Goal: Task Accomplishment & Management: Complete application form

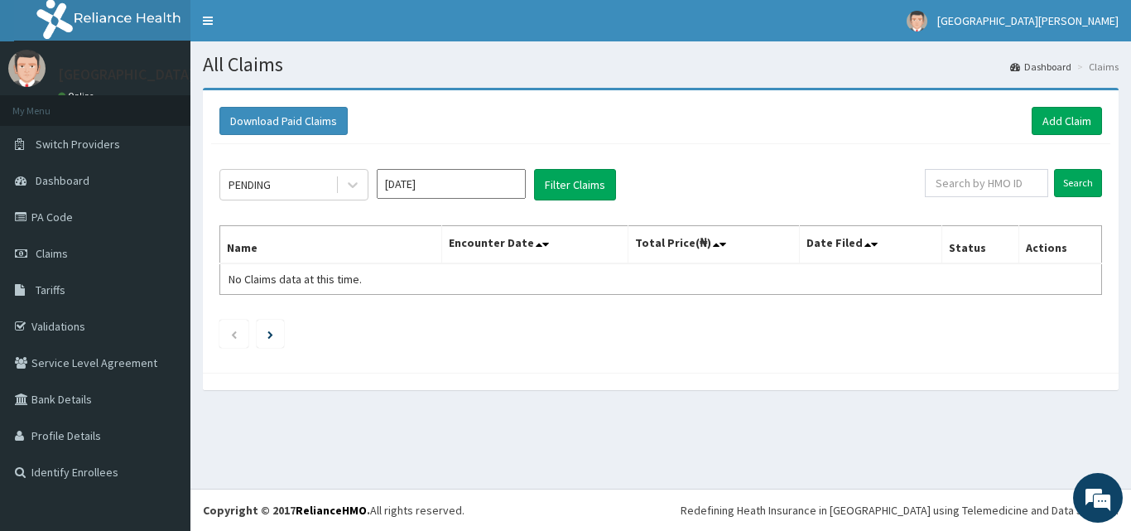
click at [1078, 105] on div "Download Paid Claims Add Claim" at bounding box center [660, 122] width 899 height 46
click at [1072, 115] on link "Add Claim" at bounding box center [1067, 121] width 70 height 28
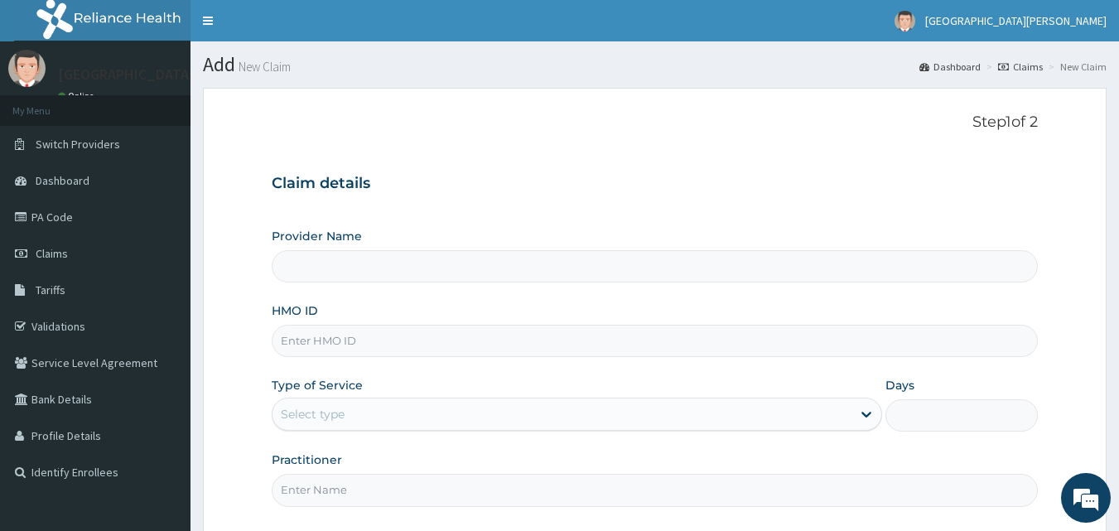
click at [394, 339] on input "HMO ID" at bounding box center [655, 341] width 767 height 32
type input "[GEOGRAPHIC_DATA][PERSON_NAME]"
type input "FUI/10230/B"
click at [417, 419] on div "Select type" at bounding box center [561, 414] width 579 height 27
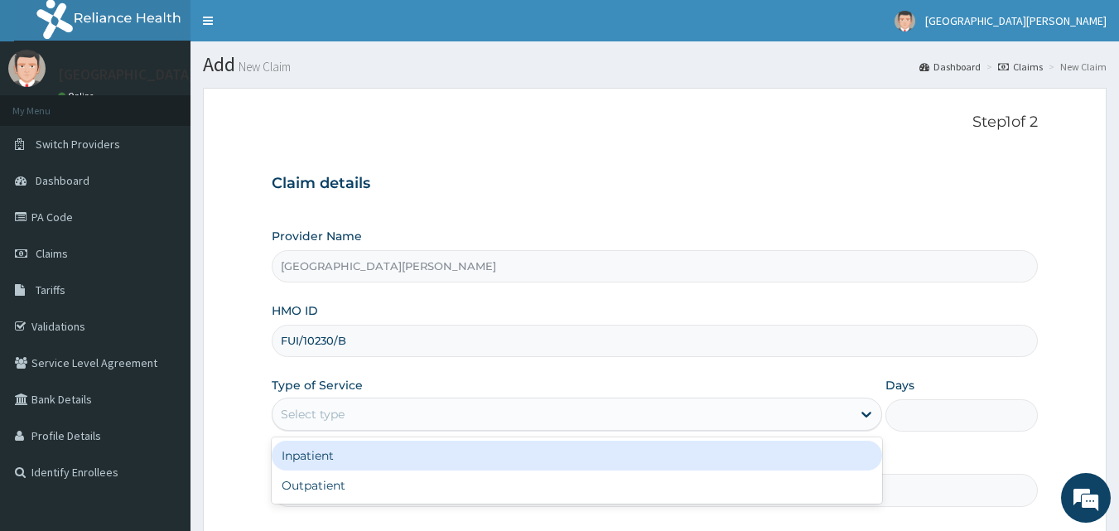
click at [379, 465] on div "Inpatient" at bounding box center [577, 456] width 610 height 30
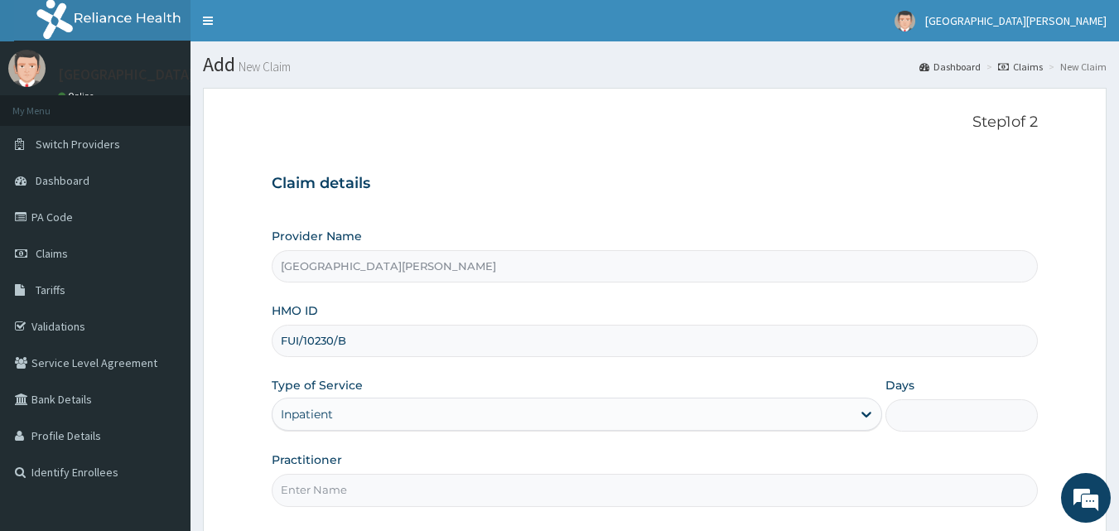
click at [922, 414] on input "Days" at bounding box center [961, 415] width 152 height 32
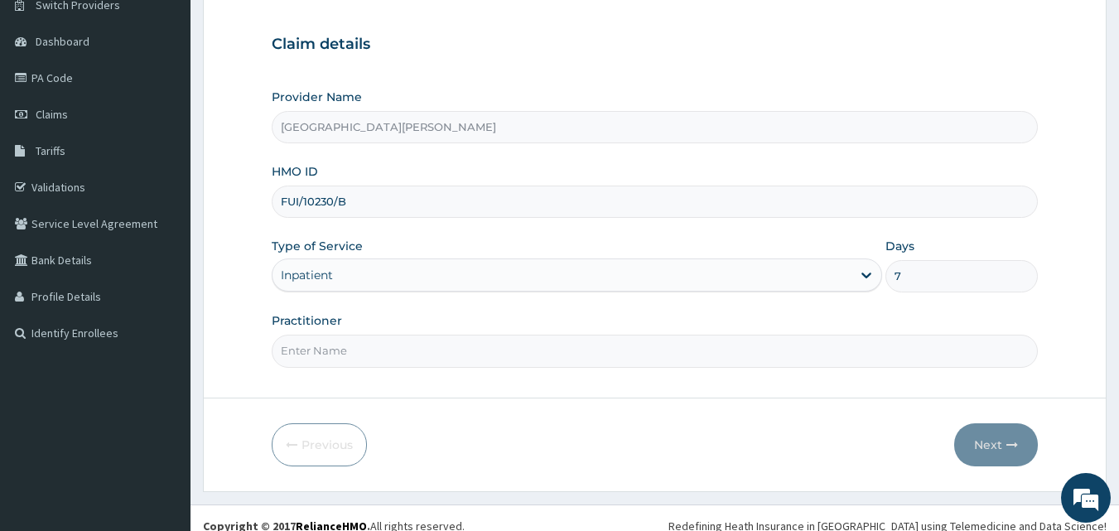
scroll to position [149, 0]
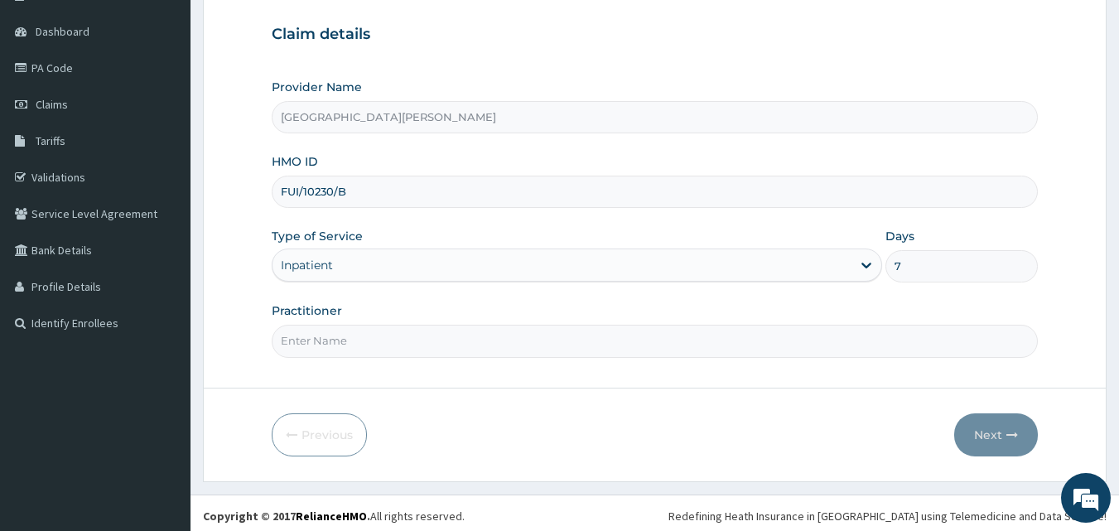
type input "7"
click at [359, 341] on input "Practitioner" at bounding box center [655, 341] width 767 height 32
type input "DR ABIAHU"
click at [967, 431] on button "Next" at bounding box center [996, 434] width 84 height 43
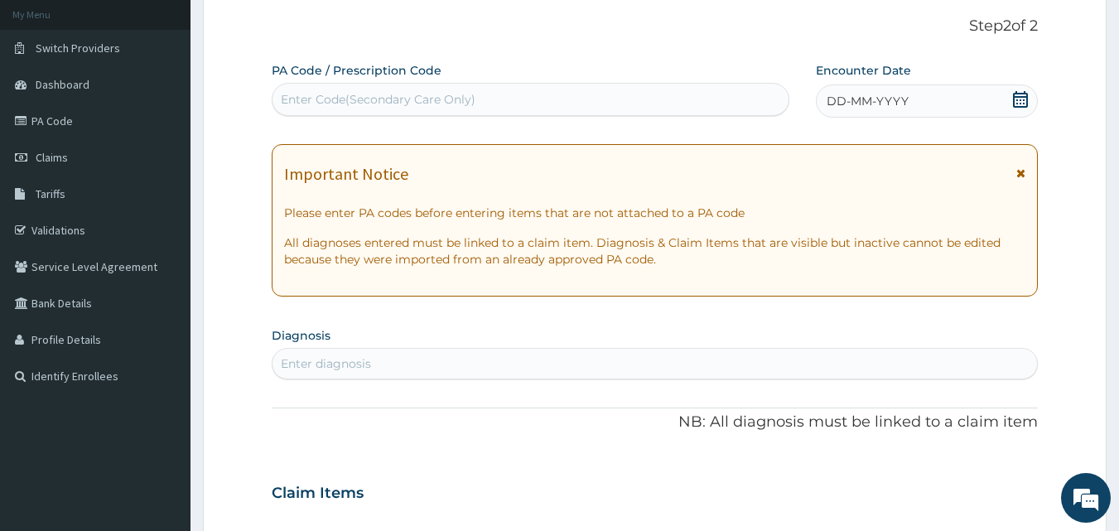
scroll to position [0, 0]
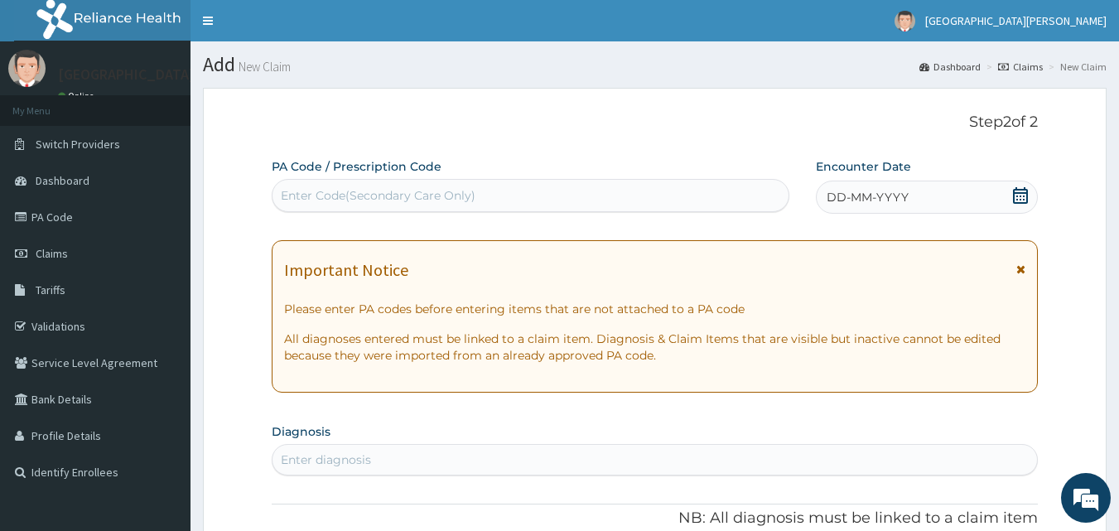
click at [484, 195] on div "Enter Code(Secondary Care Only)" at bounding box center [530, 195] width 517 height 27
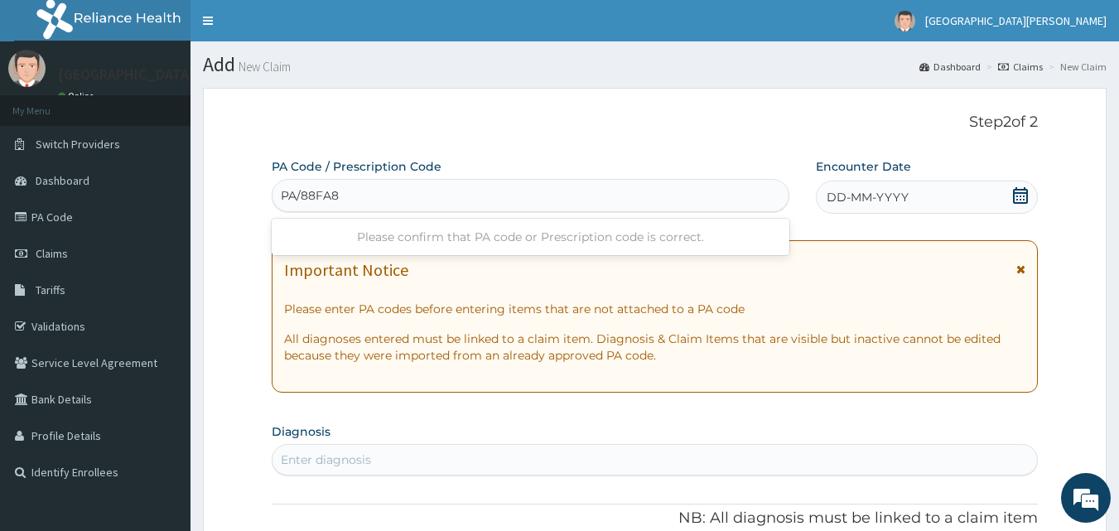
type input "PA/88FA82"
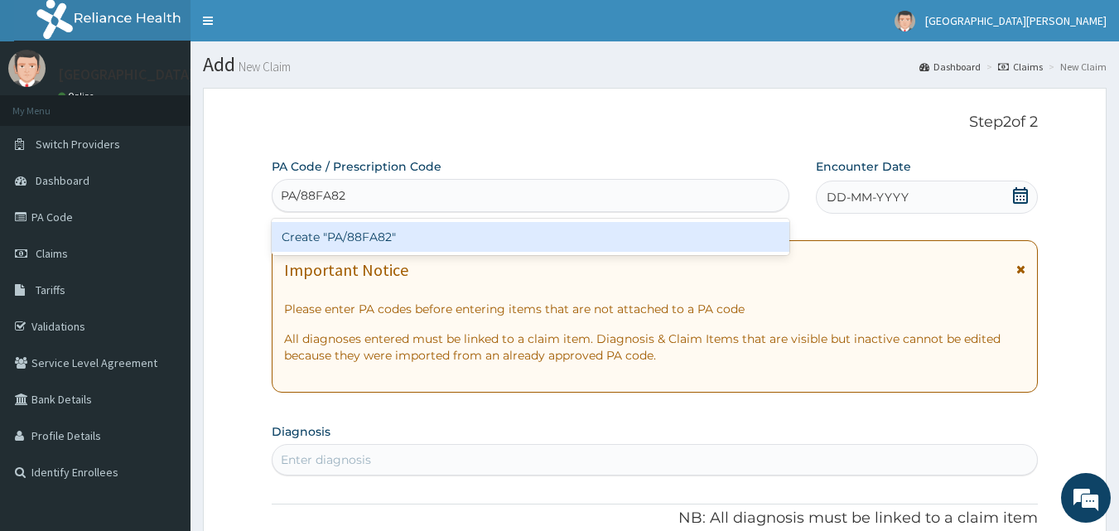
click at [406, 239] on div "Create "PA/88FA82"" at bounding box center [531, 237] width 518 height 30
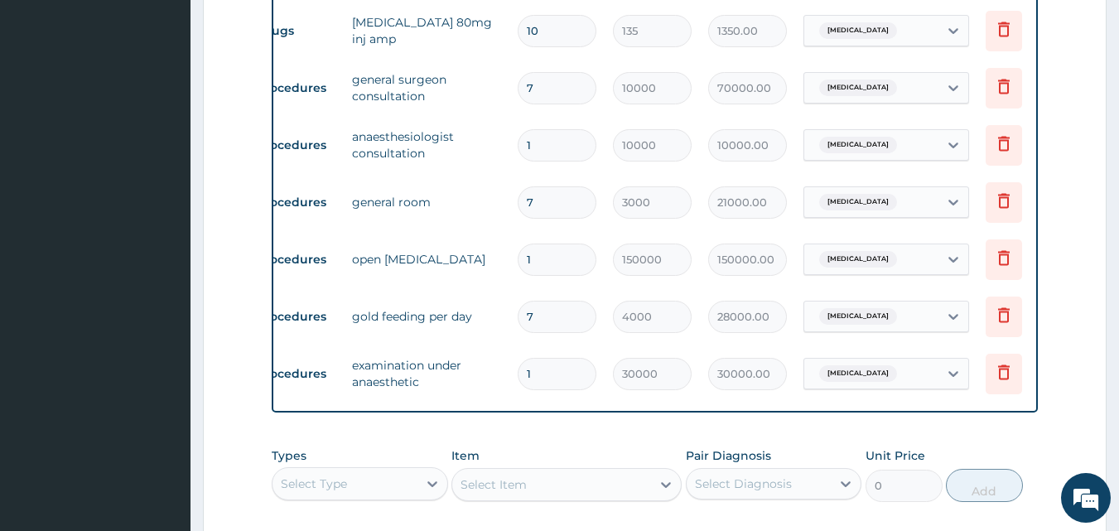
scroll to position [0, 65]
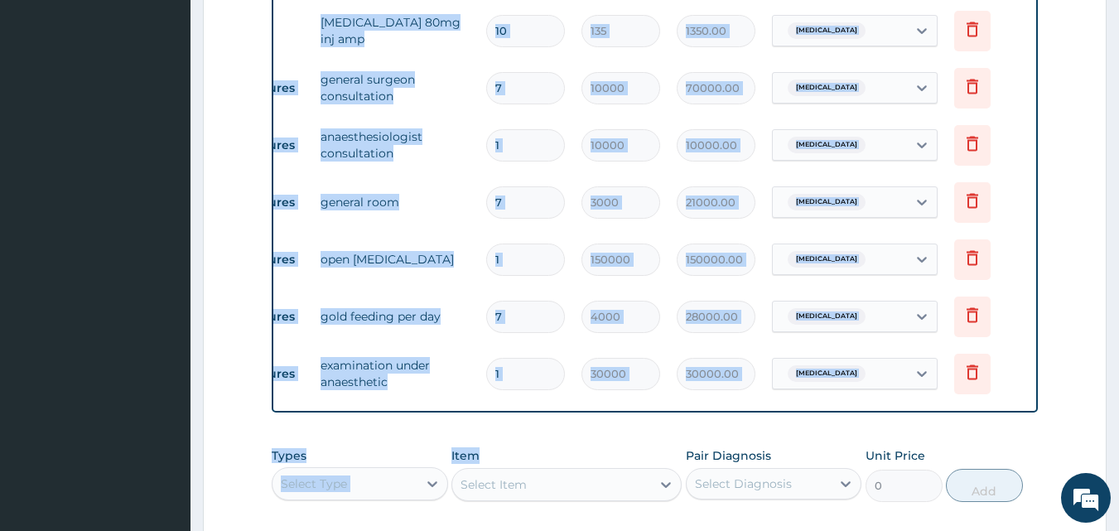
drag, startPoint x: 894, startPoint y: 423, endPoint x: 591, endPoint y: 451, distance: 303.5
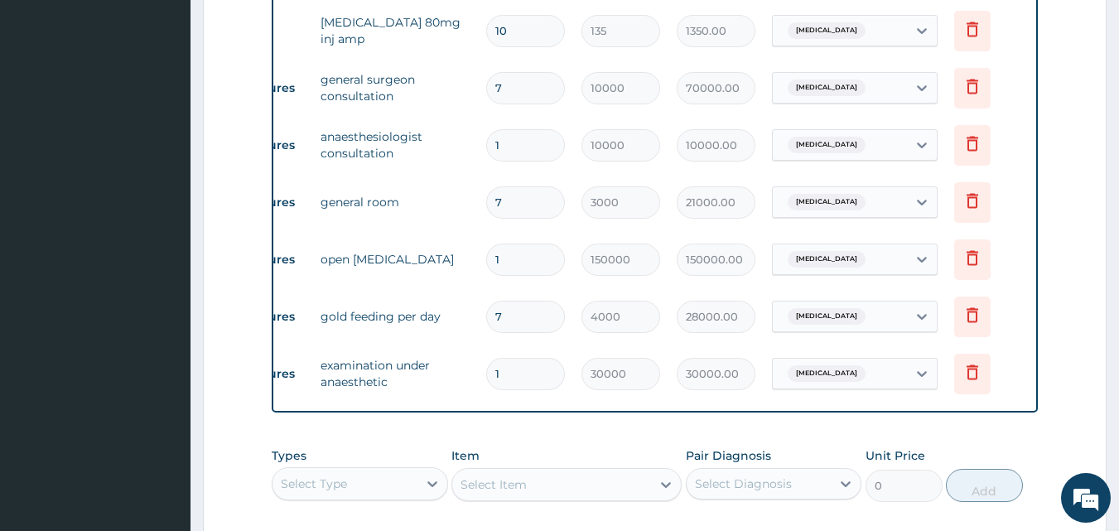
click at [511, 408] on div "Type Name Quantity Unit Price Total Price Pair Diagnosis Actions Drugs omeprazo…" at bounding box center [655, 14] width 767 height 798
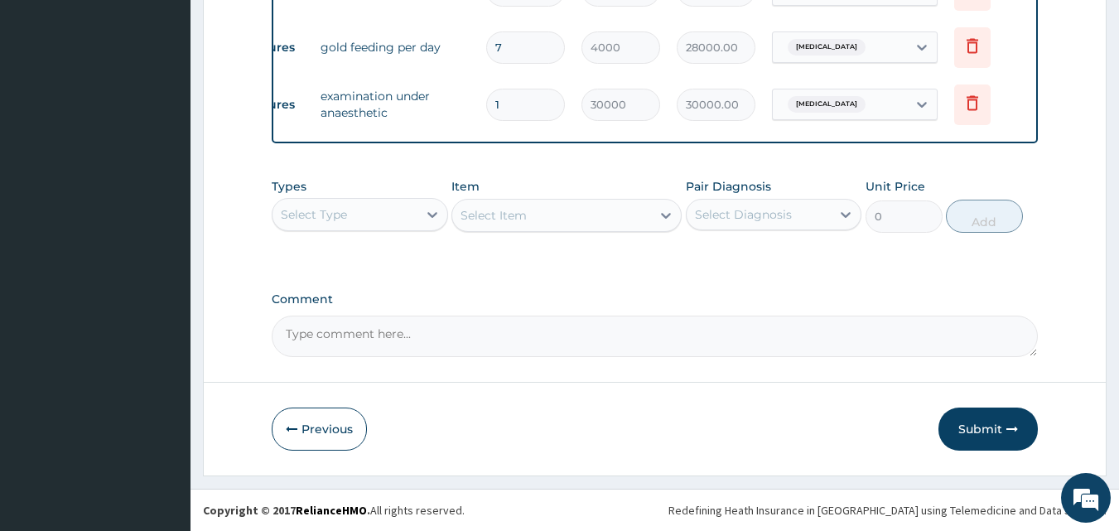
scroll to position [518, 0]
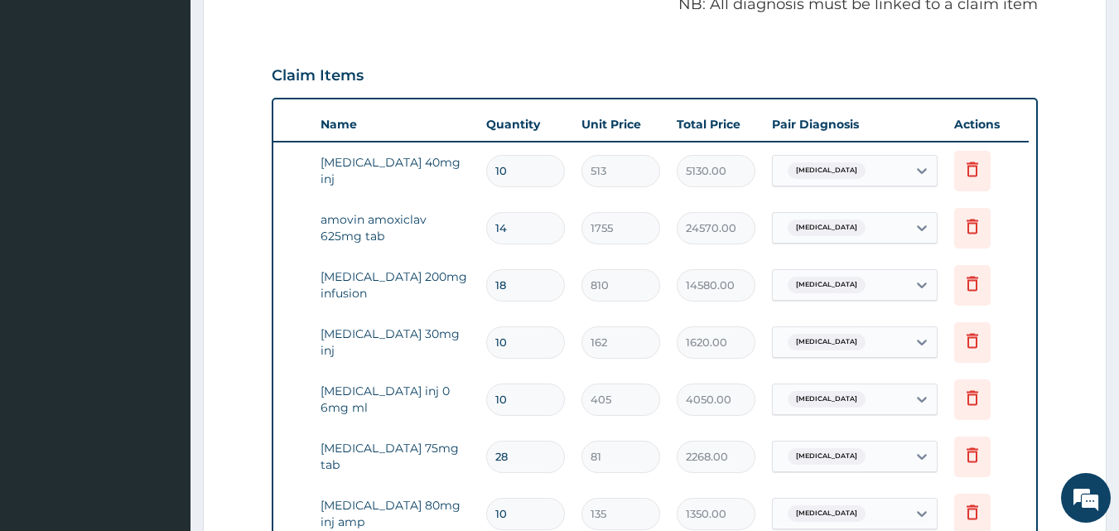
drag, startPoint x: 1126, startPoint y: 168, endPoint x: 859, endPoint y: 428, distance: 373.1
click at [859, 428] on form "Step 2 of 2 PA Code / Prescription Code PA/88FA82 Encounter Date 11-08-2025 Imp…" at bounding box center [655, 398] width 904 height 1658
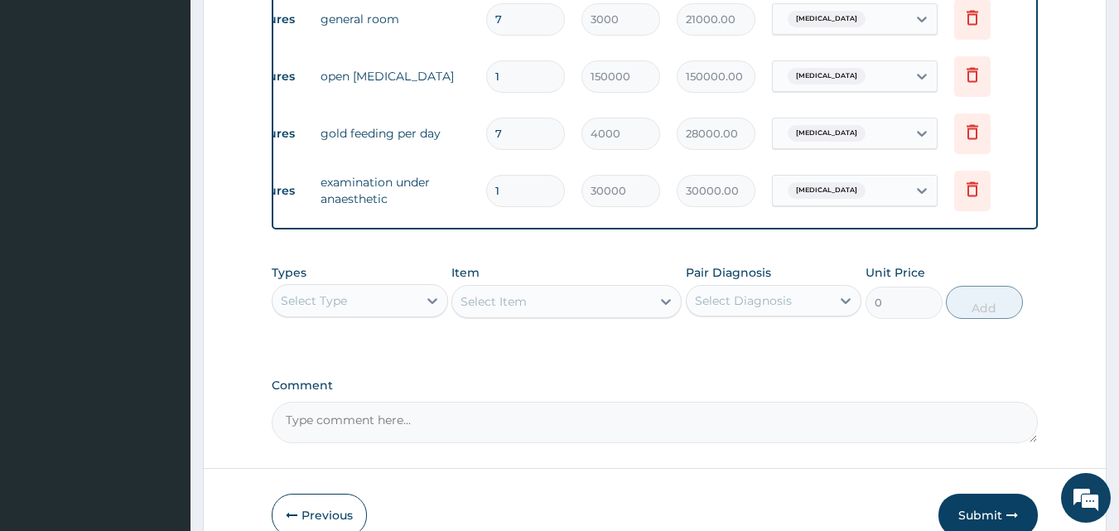
scroll to position [1283, 0]
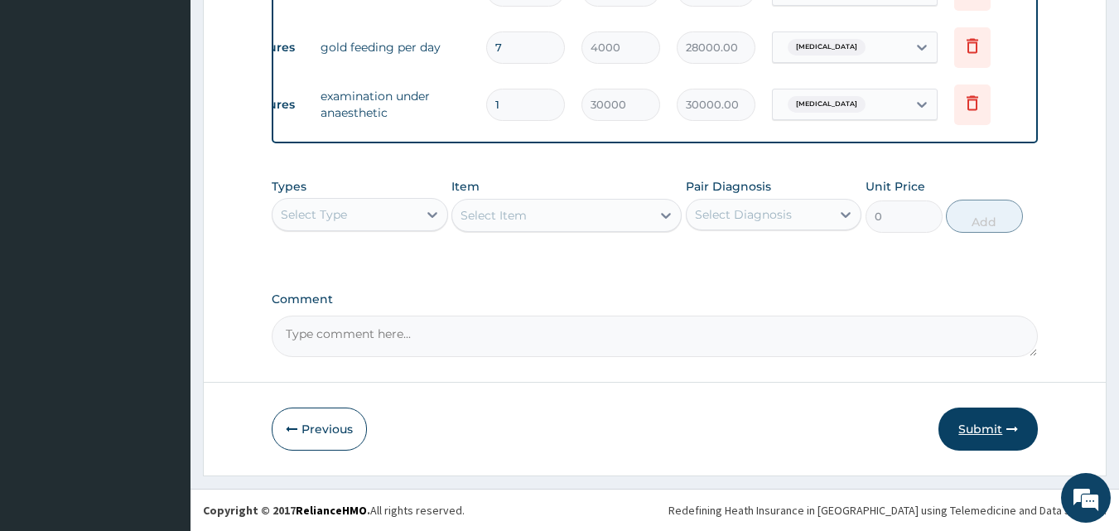
click at [986, 434] on button "Submit" at bounding box center [987, 428] width 99 height 43
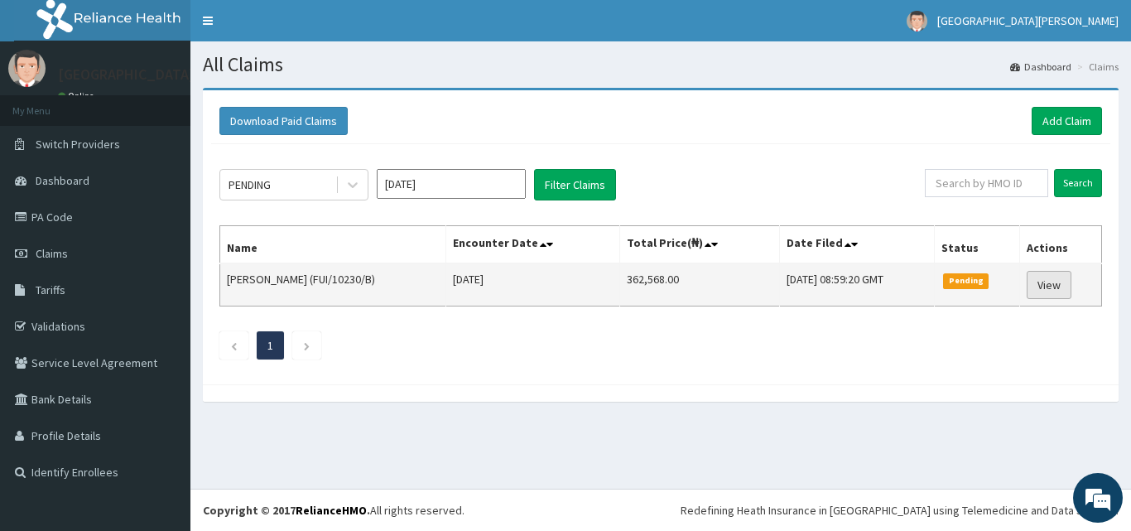
click at [1047, 280] on link "View" at bounding box center [1049, 285] width 45 height 28
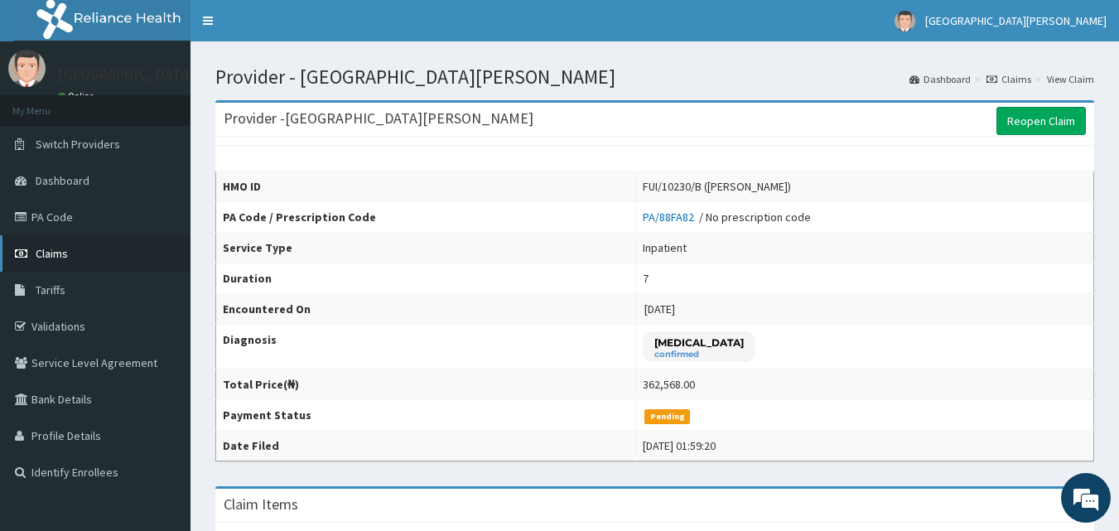
click at [66, 259] on span "Claims" at bounding box center [52, 253] width 32 height 15
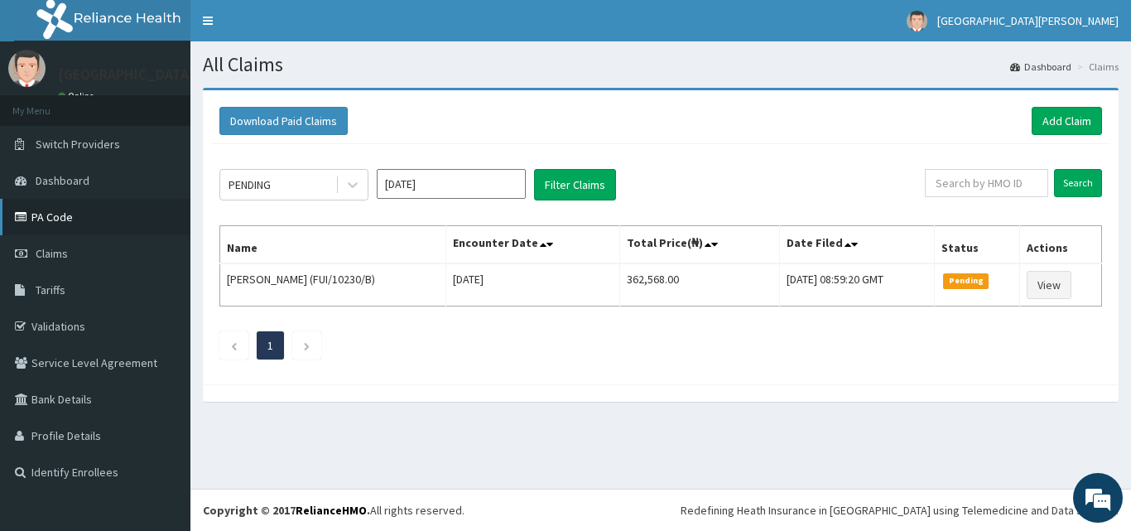
click at [65, 216] on link "PA Code" at bounding box center [95, 217] width 190 height 36
click at [1068, 123] on link "Add Claim" at bounding box center [1067, 121] width 70 height 28
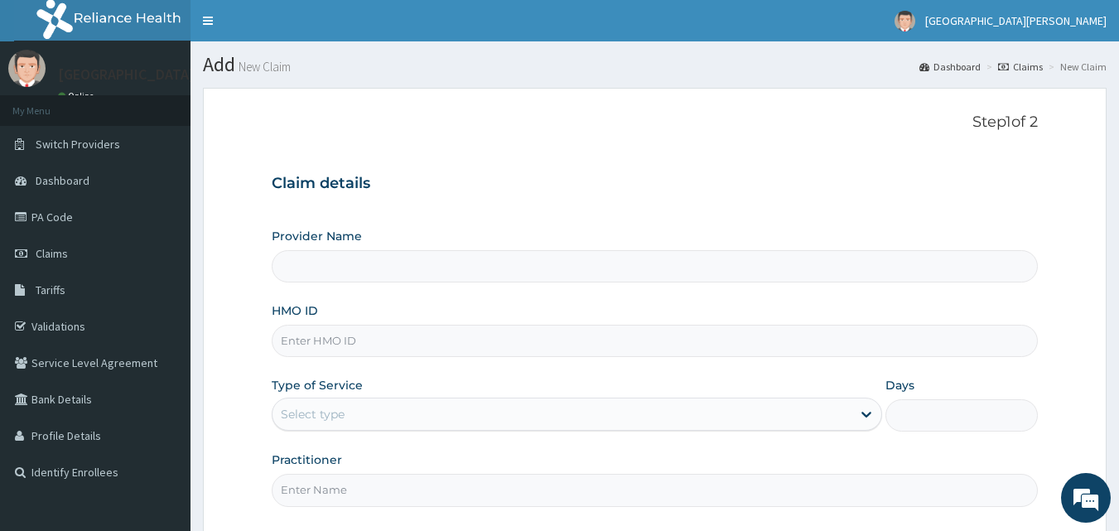
type input "[GEOGRAPHIC_DATA][PERSON_NAME]"
click at [340, 345] on input "HMO ID" at bounding box center [655, 341] width 767 height 32
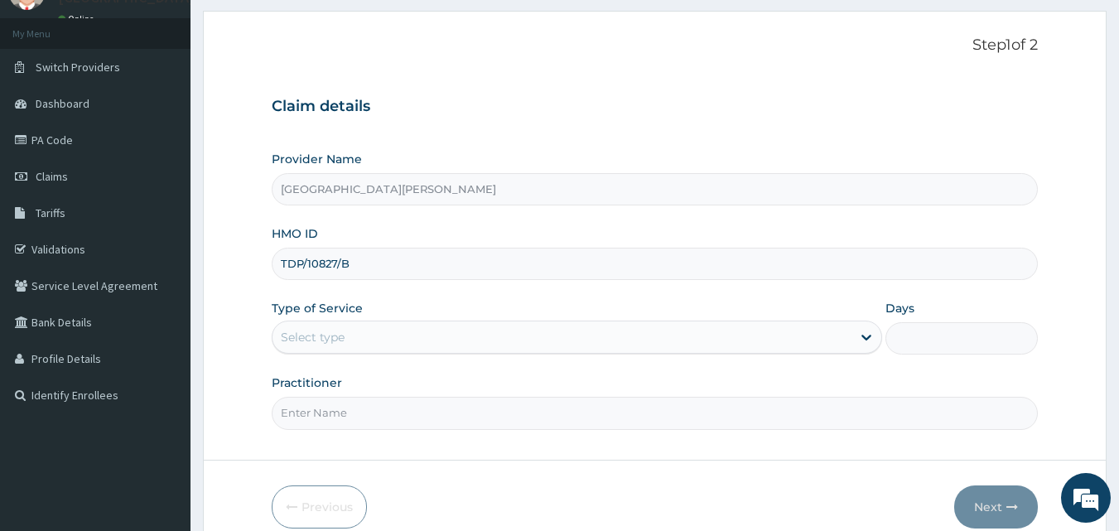
scroll to position [129, 0]
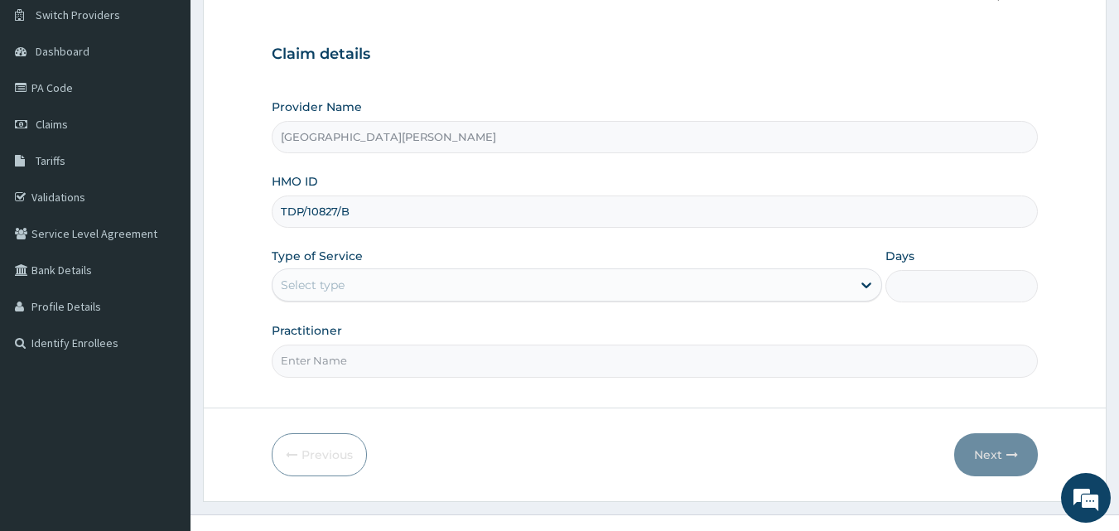
type input "TDP/10827/B"
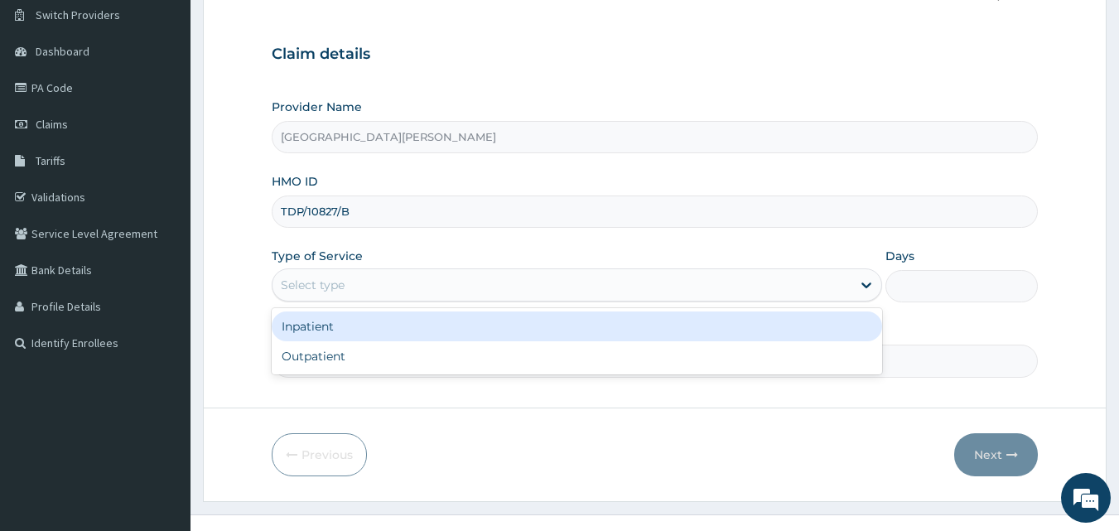
click at [486, 292] on div "Select type" at bounding box center [561, 285] width 579 height 27
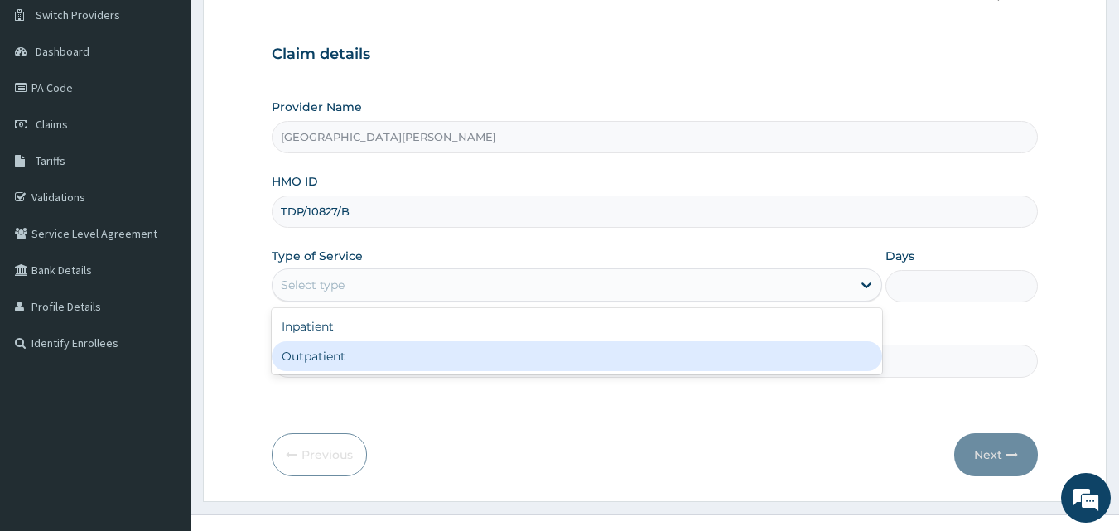
click at [399, 345] on div "Outpatient" at bounding box center [577, 356] width 610 height 30
type input "1"
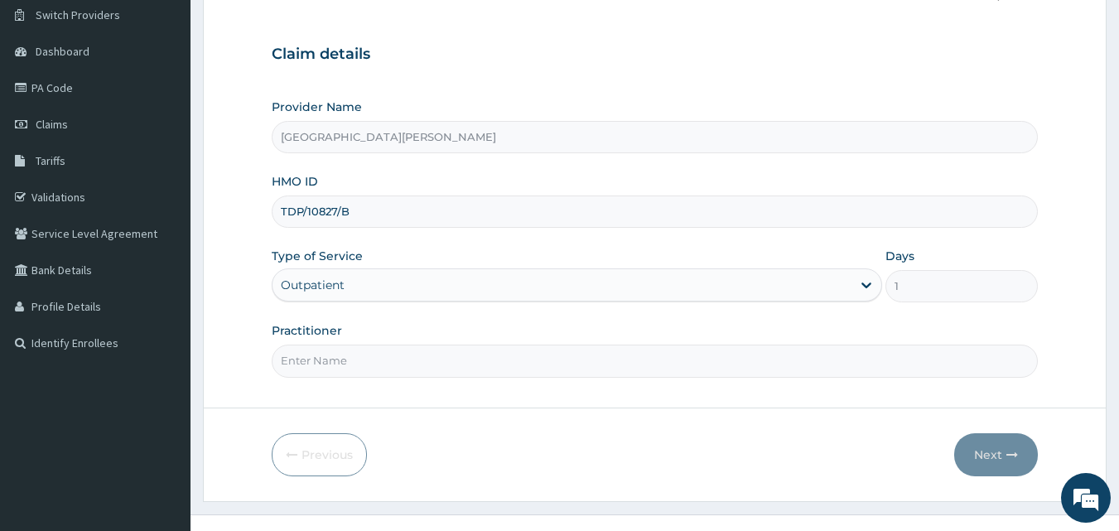
click at [334, 366] on input "Practitioner" at bounding box center [655, 361] width 767 height 32
click at [343, 367] on input "Practitioner" at bounding box center [655, 361] width 767 height 32
type input "DR NWOSU"
click at [974, 460] on button "Next" at bounding box center [996, 454] width 84 height 43
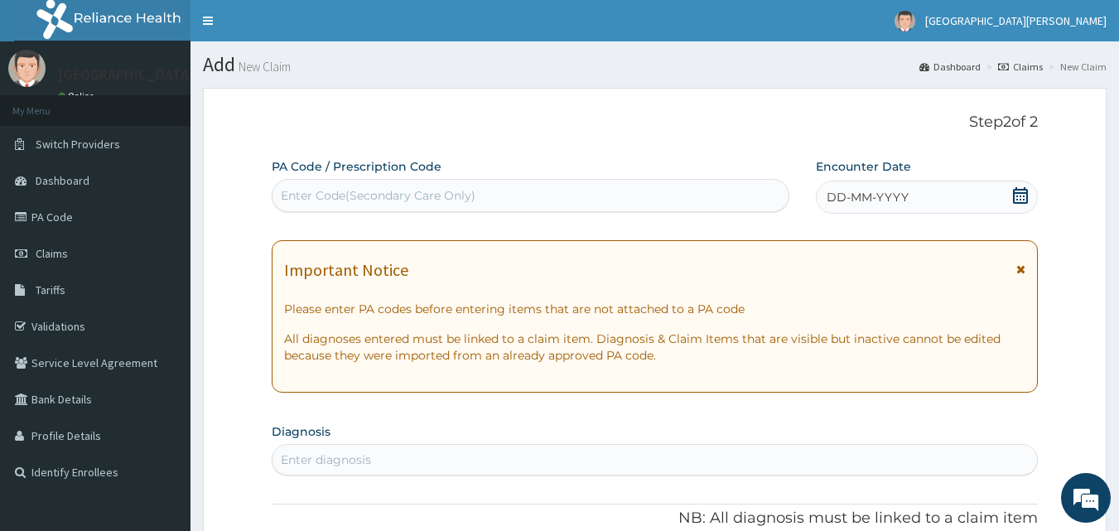
scroll to position [3, 0]
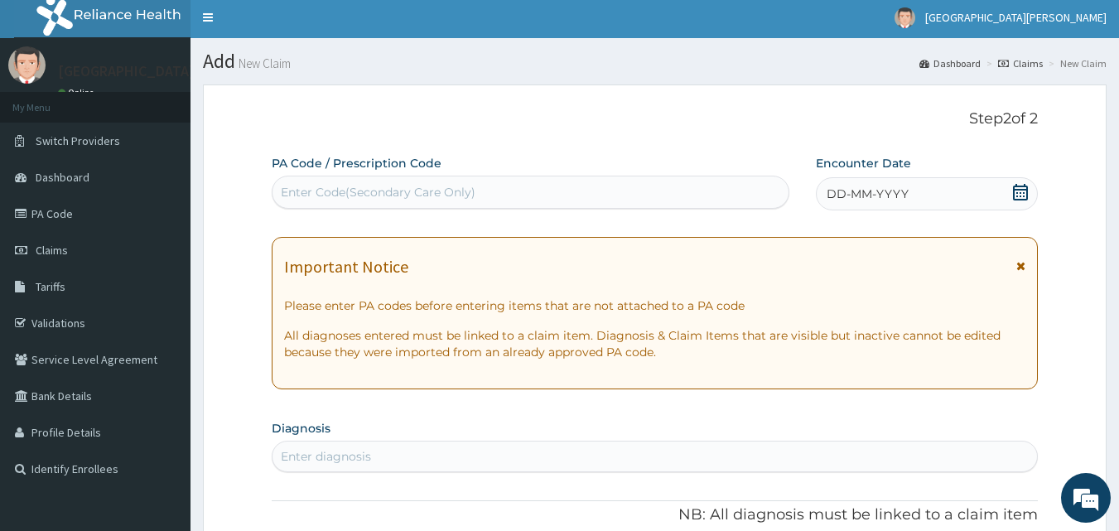
click at [554, 192] on div "Enter Code(Secondary Care Only)" at bounding box center [530, 192] width 517 height 27
click at [325, 195] on input "PA/EBB3AC4" at bounding box center [320, 192] width 78 height 17
type input "PA/EB3AC4"
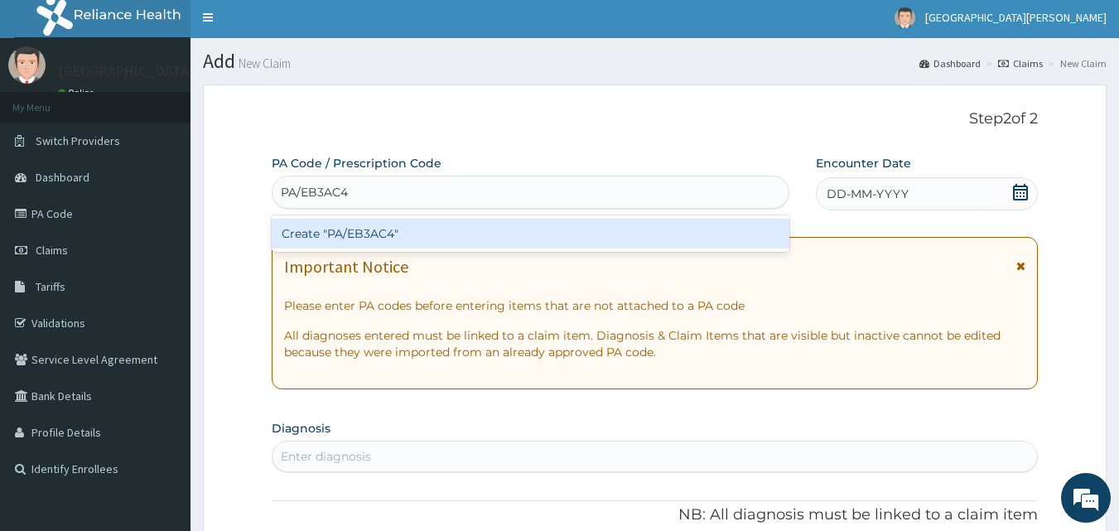
click at [379, 239] on div "Create "PA/EB3AC4"" at bounding box center [531, 234] width 518 height 30
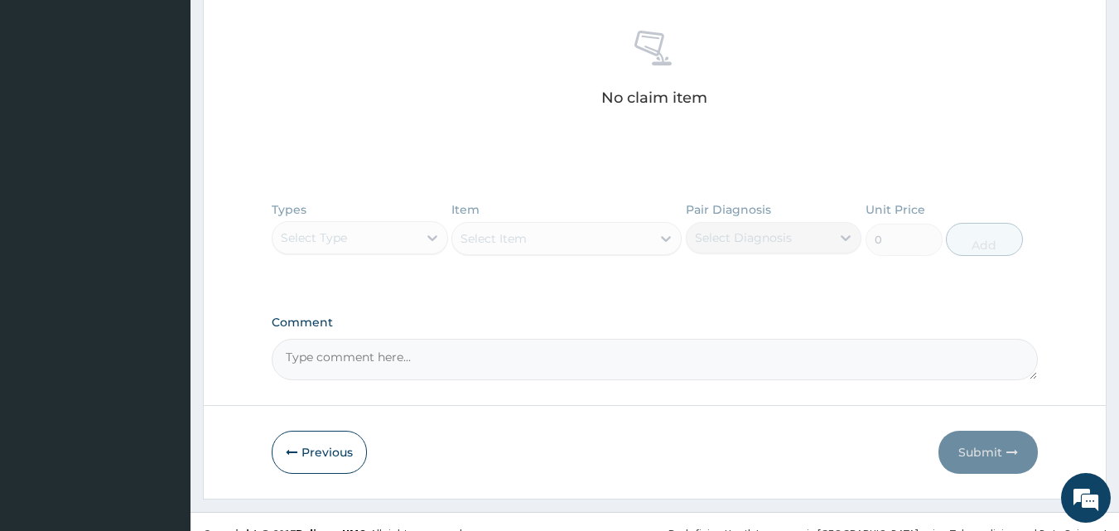
scroll to position [663, 0]
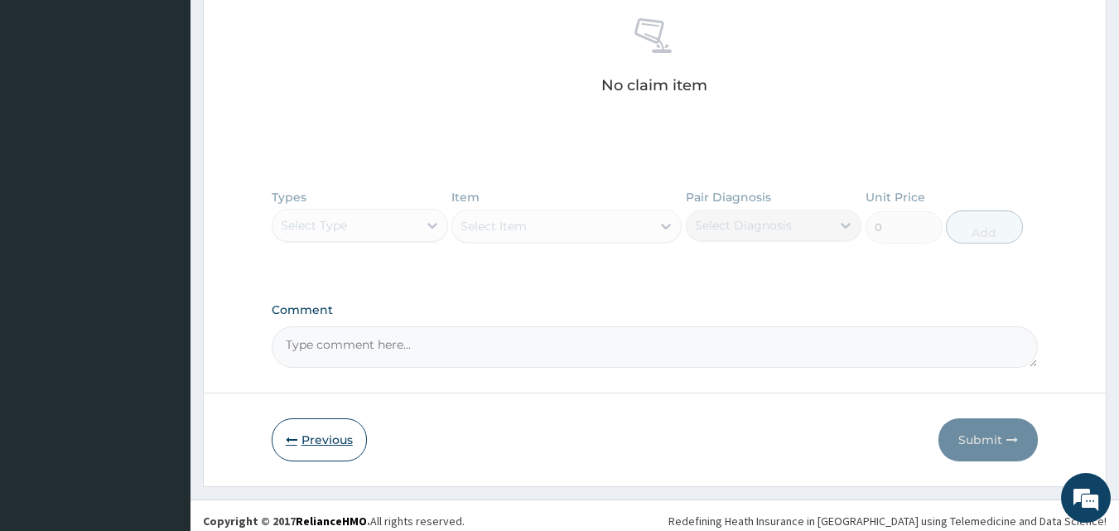
click at [302, 451] on button "Previous" at bounding box center [319, 439] width 95 height 43
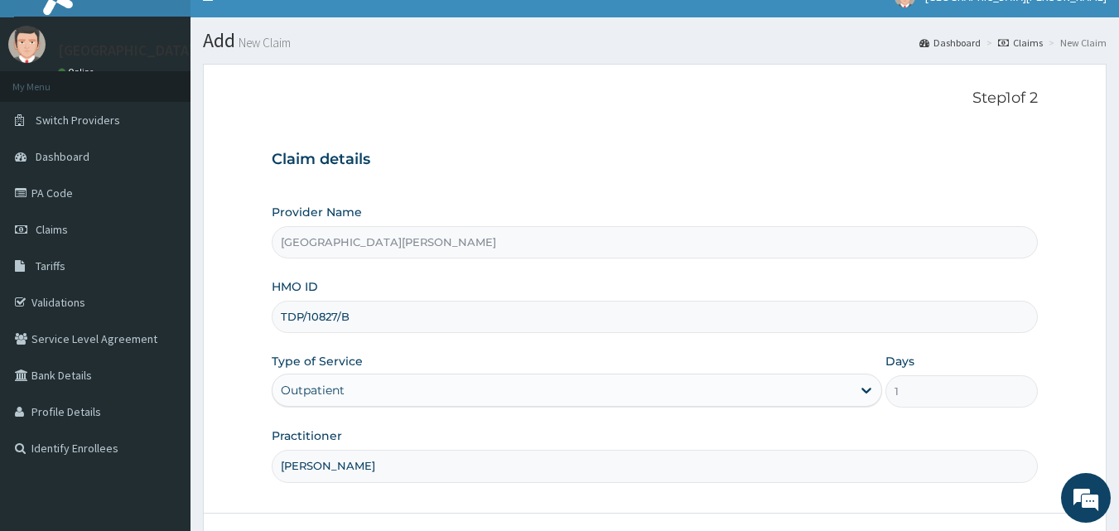
scroll to position [0, 0]
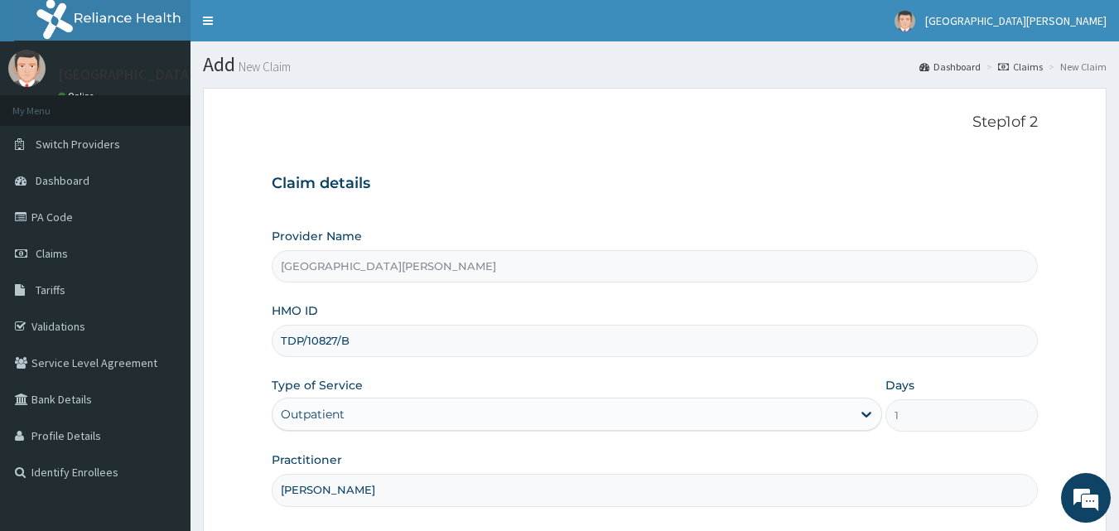
click at [410, 345] on input "TDP/10827/B" at bounding box center [655, 341] width 767 height 32
type input "T"
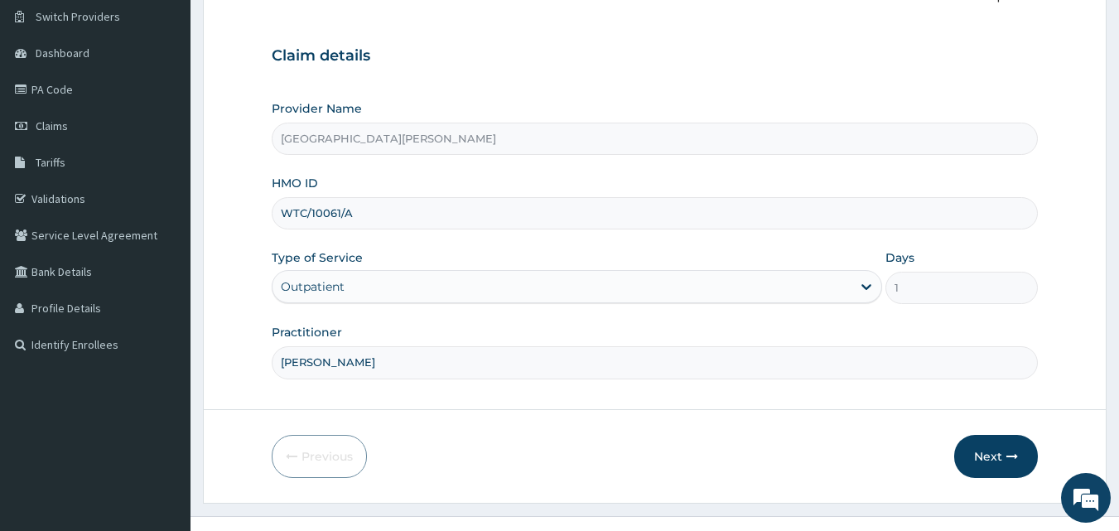
scroll to position [147, 0]
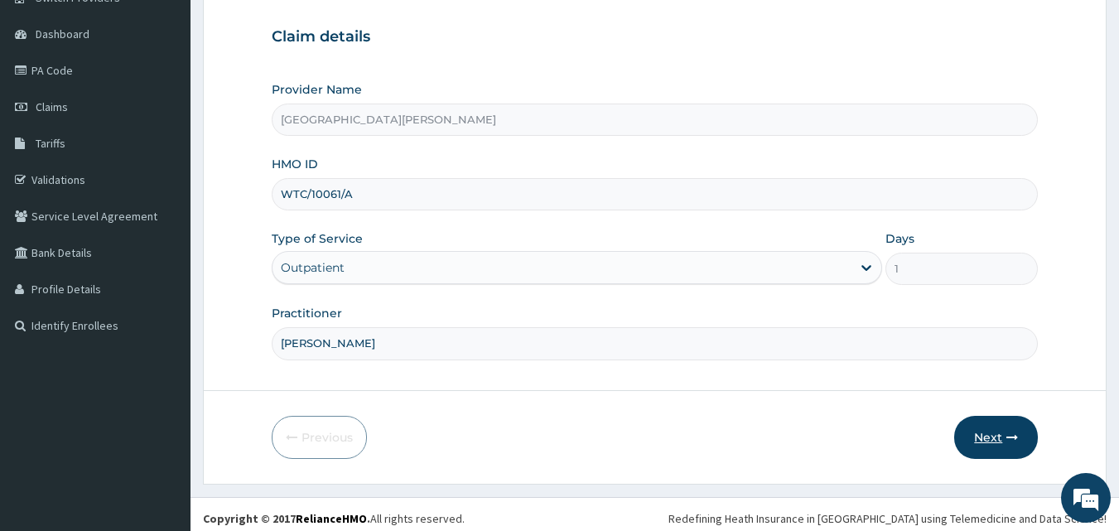
type input "WTC/10061/A"
click at [1004, 441] on button "Next" at bounding box center [996, 437] width 84 height 43
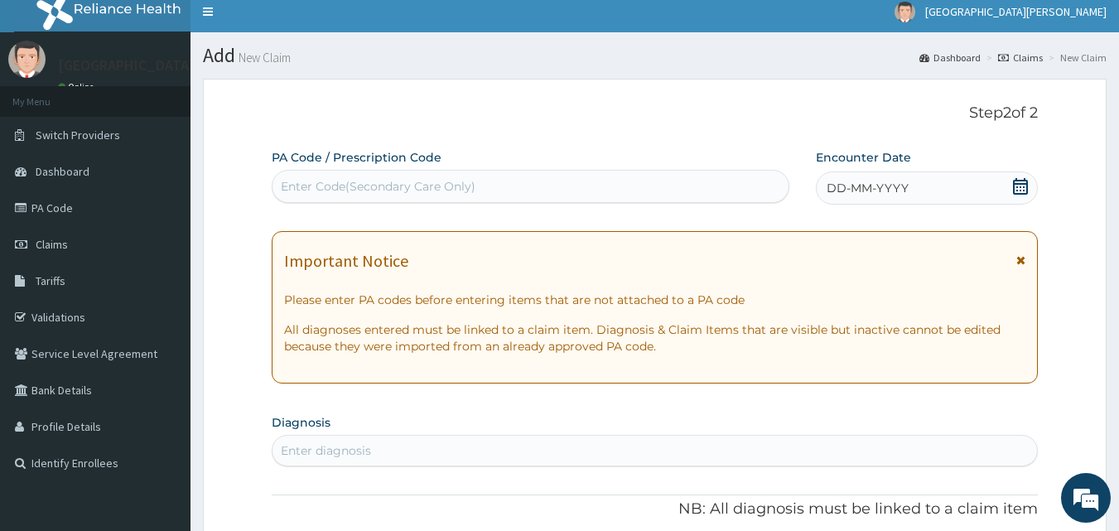
scroll to position [3, 0]
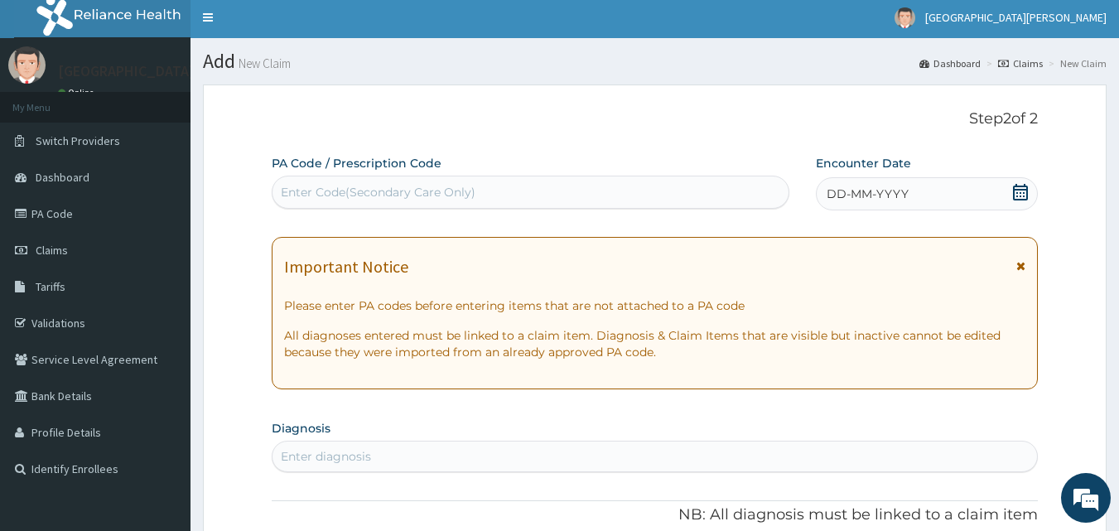
click at [417, 193] on div "Enter Code(Secondary Care Only)" at bounding box center [378, 192] width 195 height 17
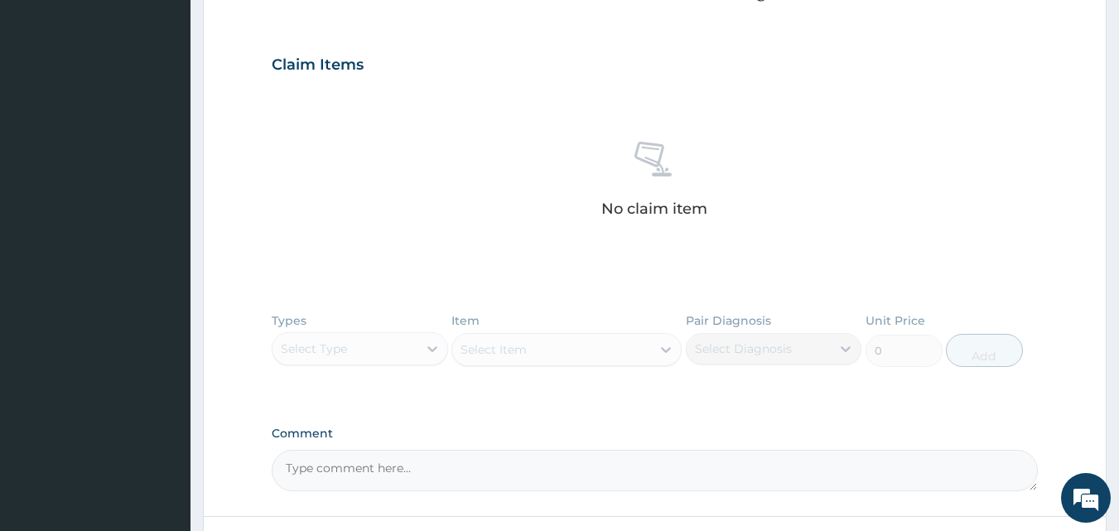
scroll to position [658, 0]
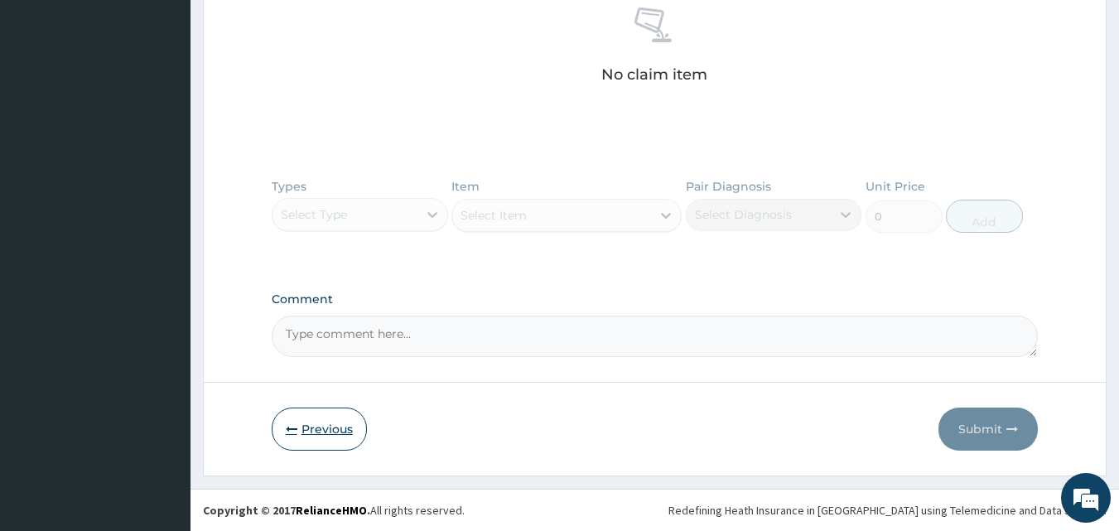
type input "PA/"
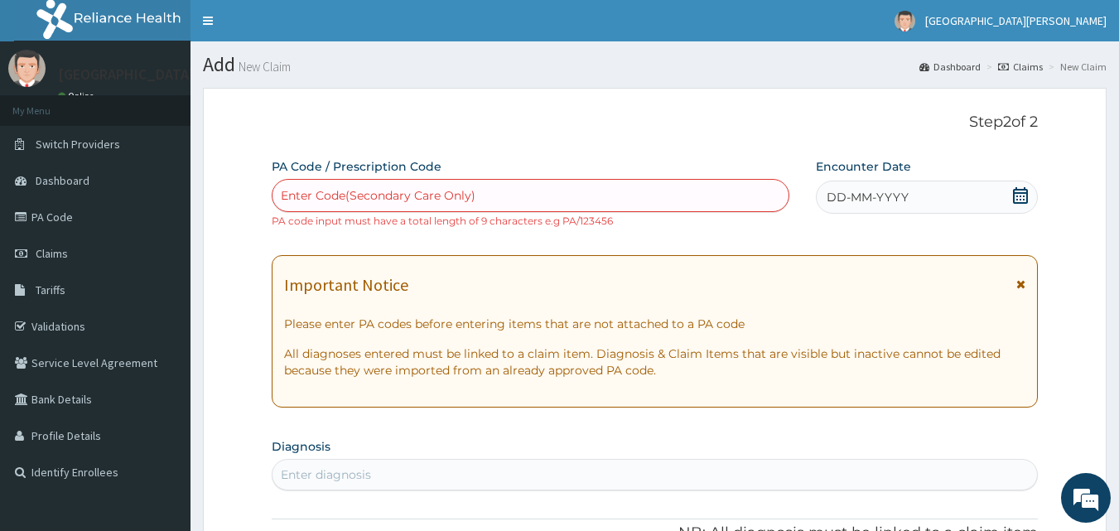
scroll to position [673, 0]
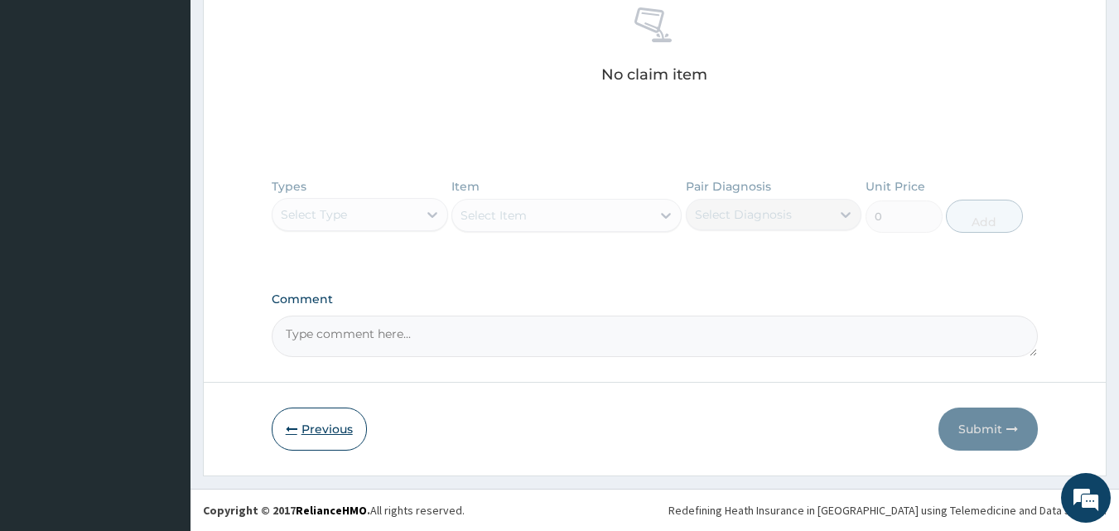
click at [301, 443] on button "Previous" at bounding box center [319, 428] width 95 height 43
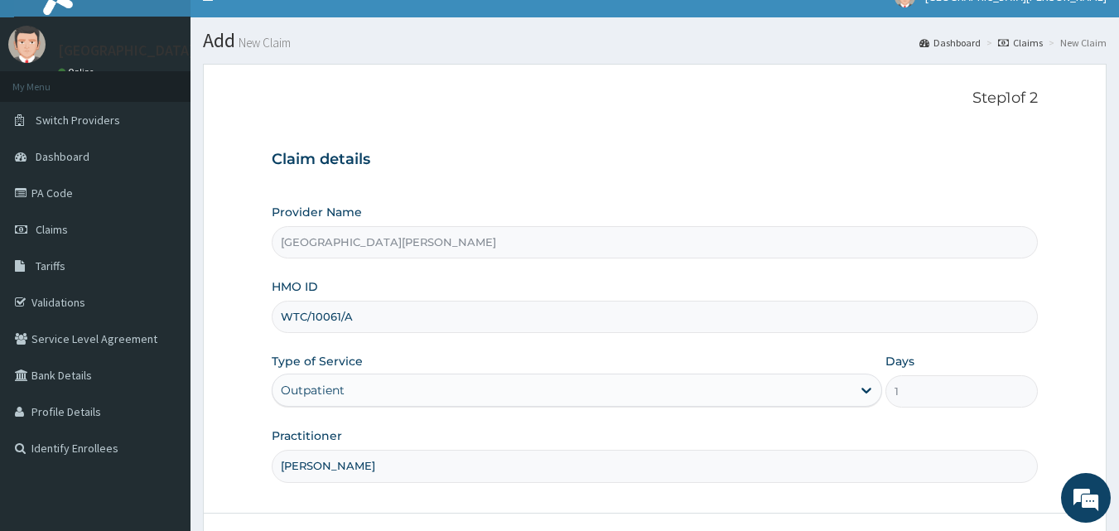
scroll to position [25, 0]
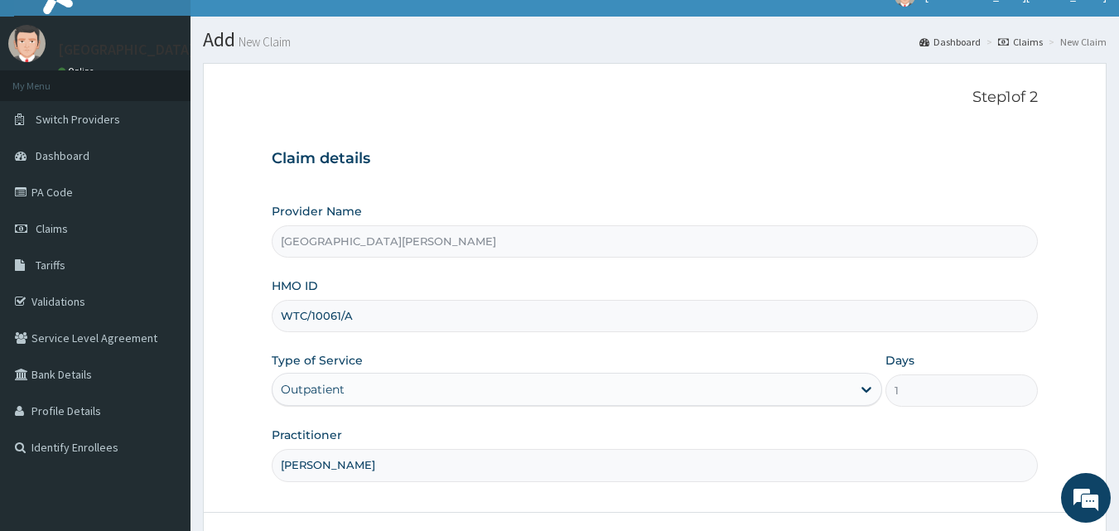
click at [441, 311] on input "WTC/10061/A" at bounding box center [655, 316] width 767 height 32
type input "W"
type input "CYA/11190/A"
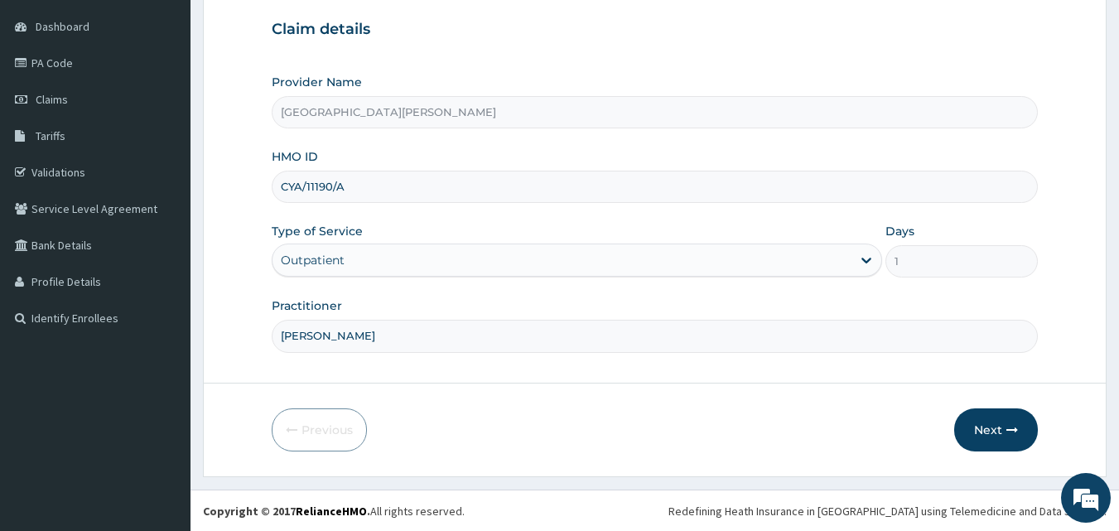
scroll to position [155, 0]
click at [1021, 431] on button "Next" at bounding box center [996, 428] width 84 height 43
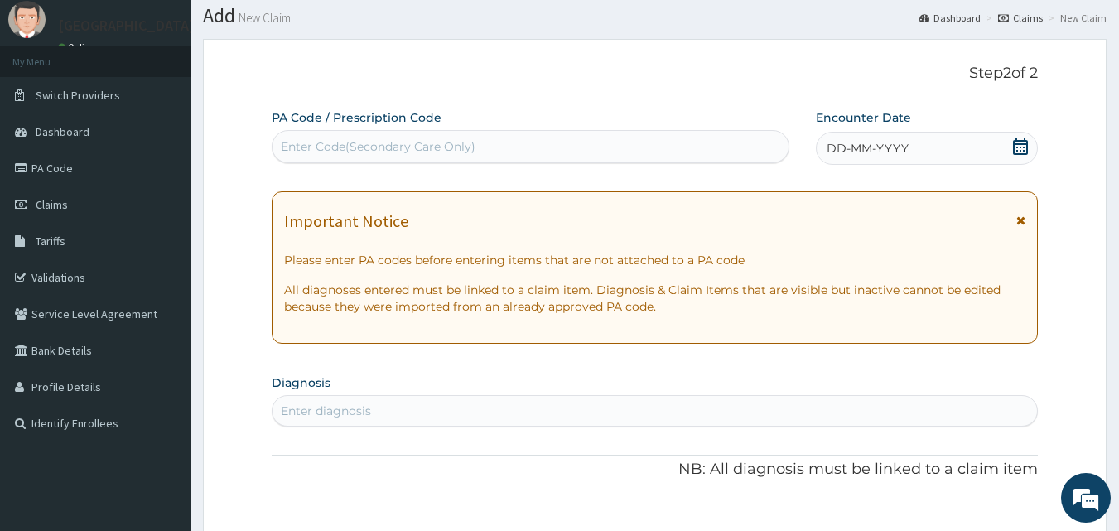
scroll to position [37, 0]
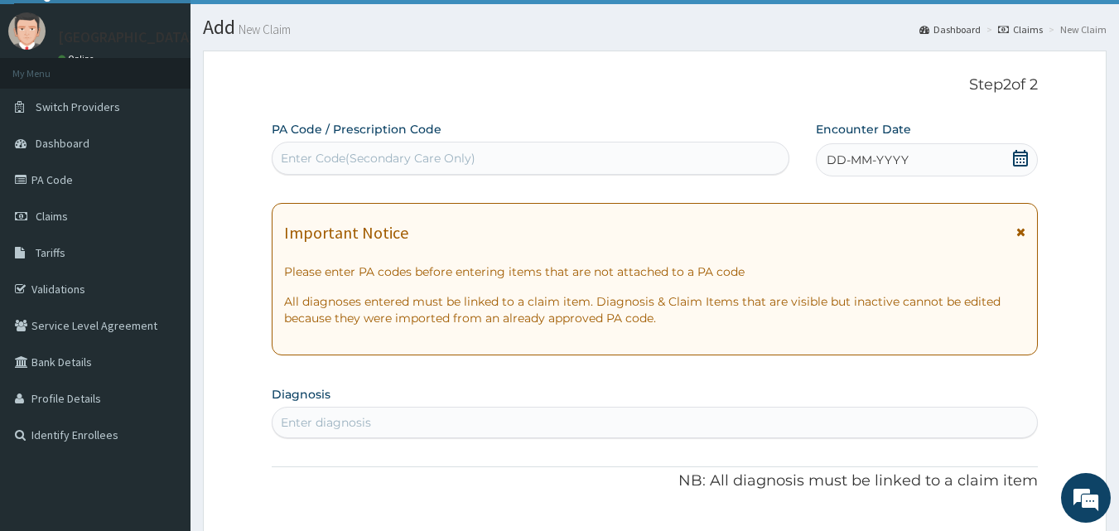
click at [378, 162] on div "Enter Code(Secondary Care Only)" at bounding box center [378, 158] width 195 height 17
type input "PA/3E854A"
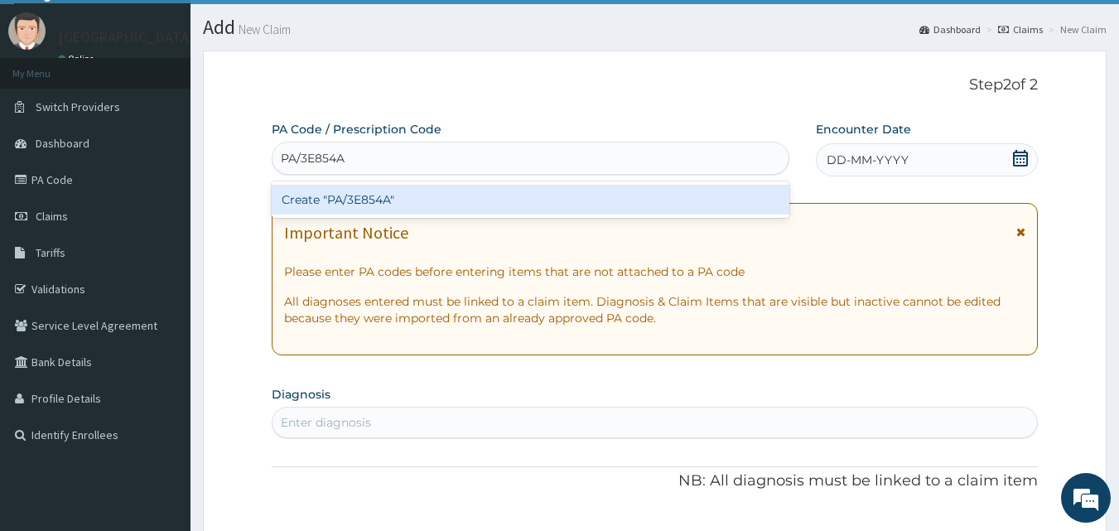
click at [376, 198] on div "Create "PA/3E854A"" at bounding box center [531, 200] width 518 height 30
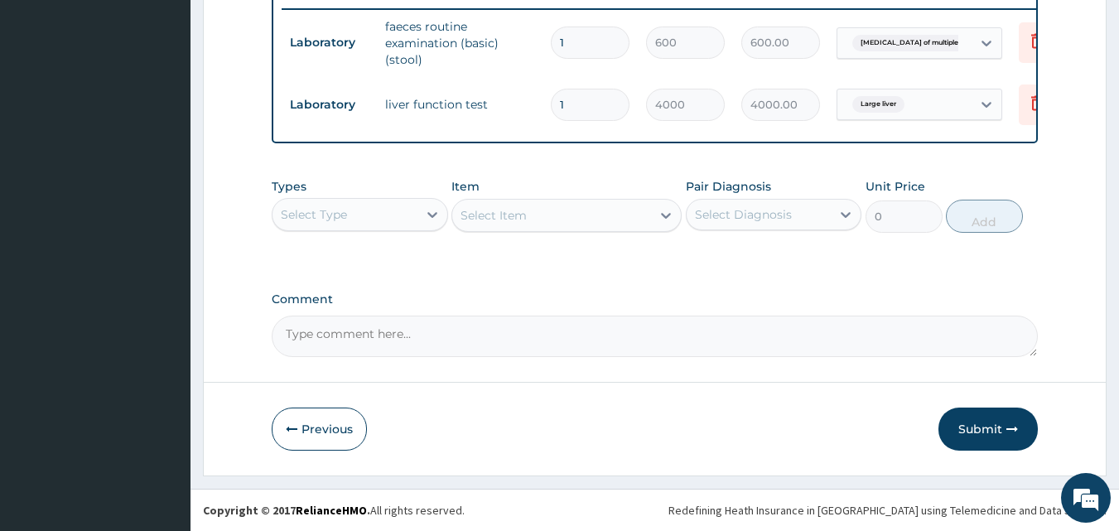
scroll to position [663, 0]
click at [981, 427] on button "Submit" at bounding box center [987, 428] width 99 height 43
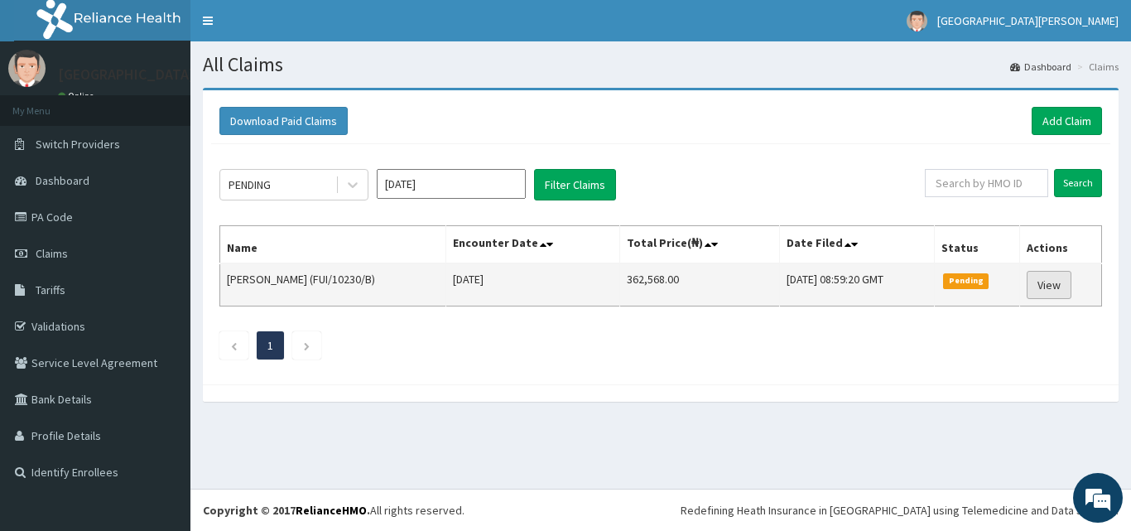
click at [1065, 292] on link "View" at bounding box center [1049, 285] width 45 height 28
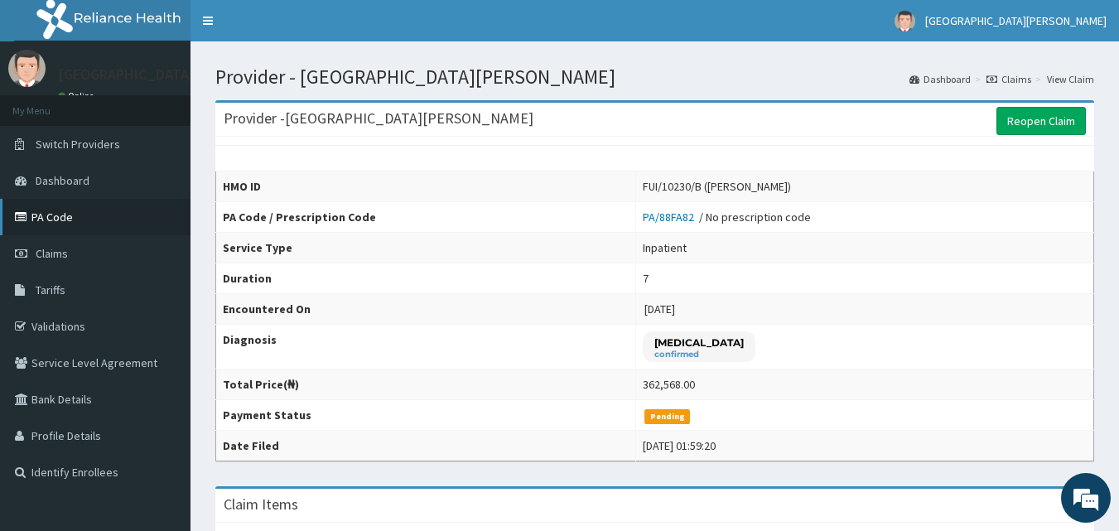
click at [106, 219] on link "PA Code" at bounding box center [95, 217] width 190 height 36
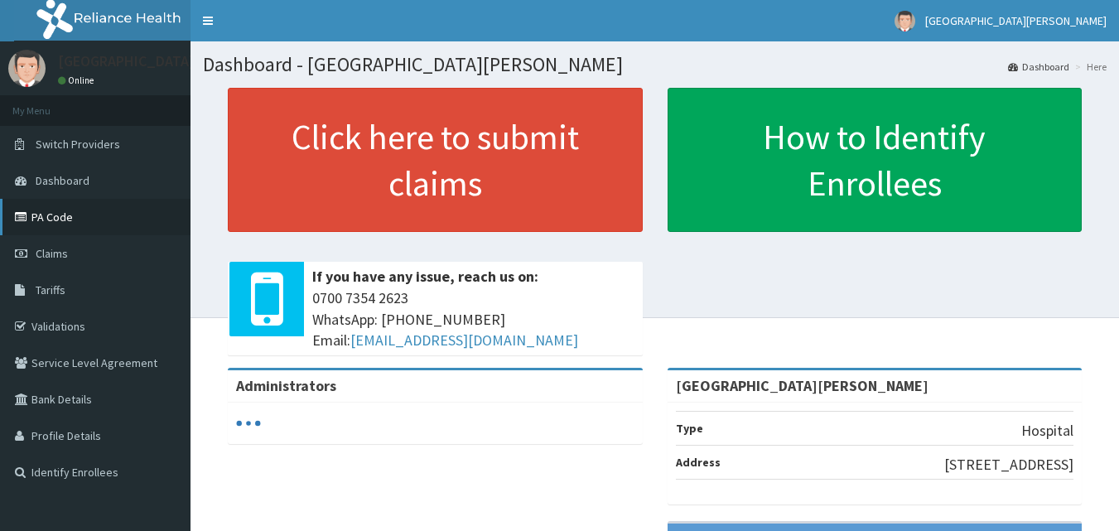
click at [78, 209] on link "PA Code" at bounding box center [95, 217] width 190 height 36
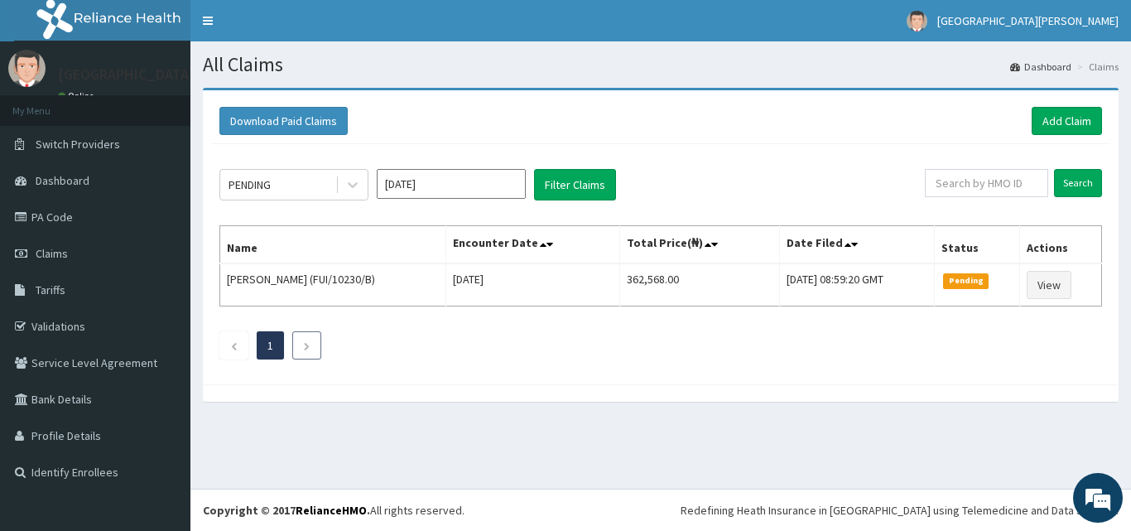
click at [306, 345] on icon "Next page" at bounding box center [306, 346] width 7 height 10
click at [72, 248] on link "Claims" at bounding box center [95, 253] width 190 height 36
click at [1036, 124] on link "Add Claim" at bounding box center [1067, 121] width 70 height 28
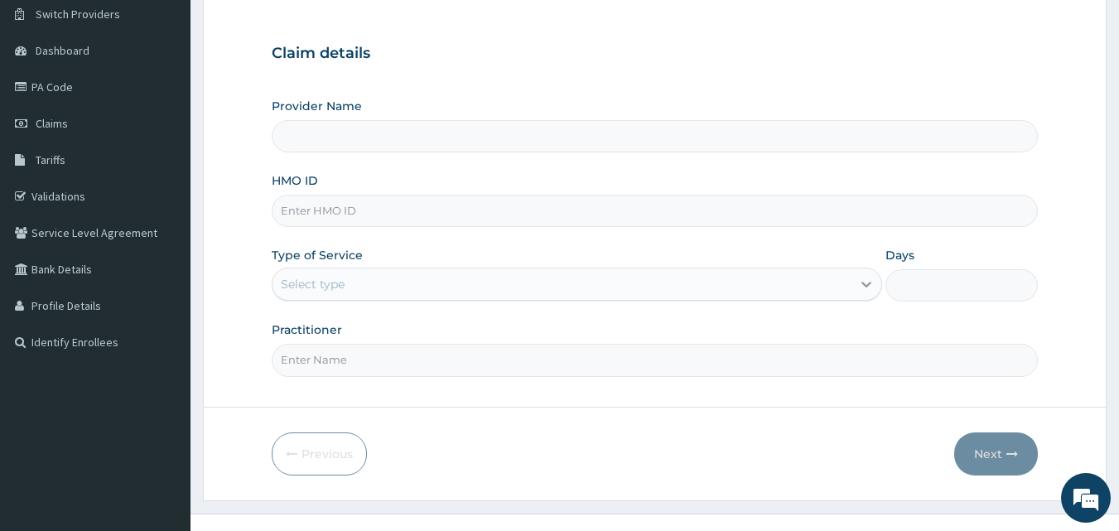
scroll to position [133, 0]
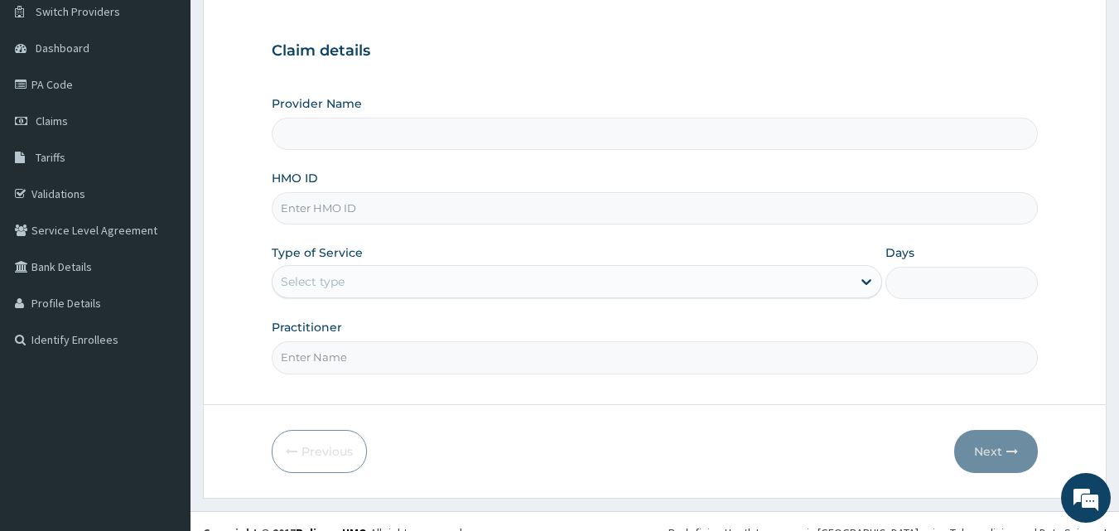
click at [352, 213] on input "HMO ID" at bounding box center [655, 208] width 767 height 32
type input "[GEOGRAPHIC_DATA][PERSON_NAME]"
type input "CYA/11190/A"
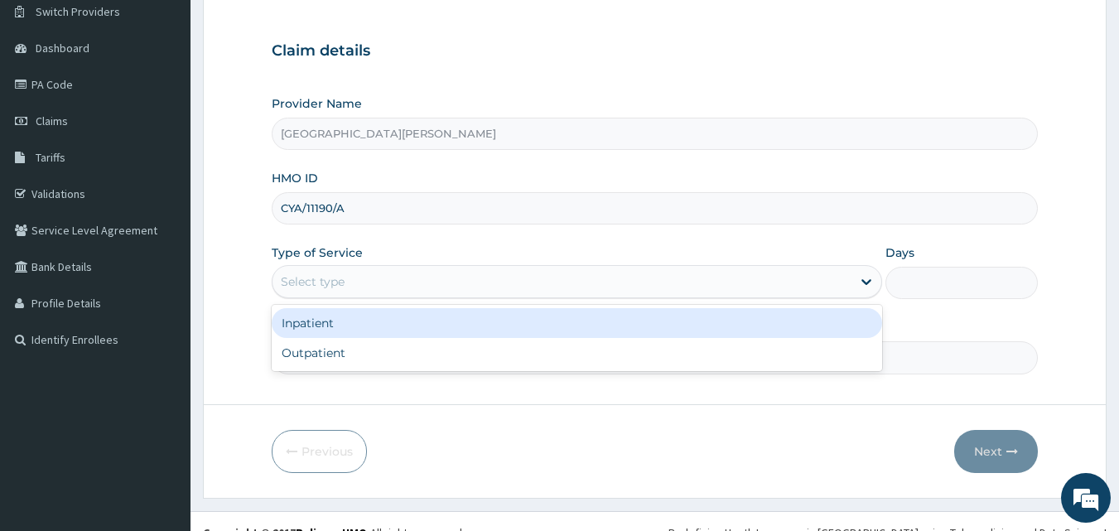
click at [449, 282] on div "Select type" at bounding box center [561, 281] width 579 height 27
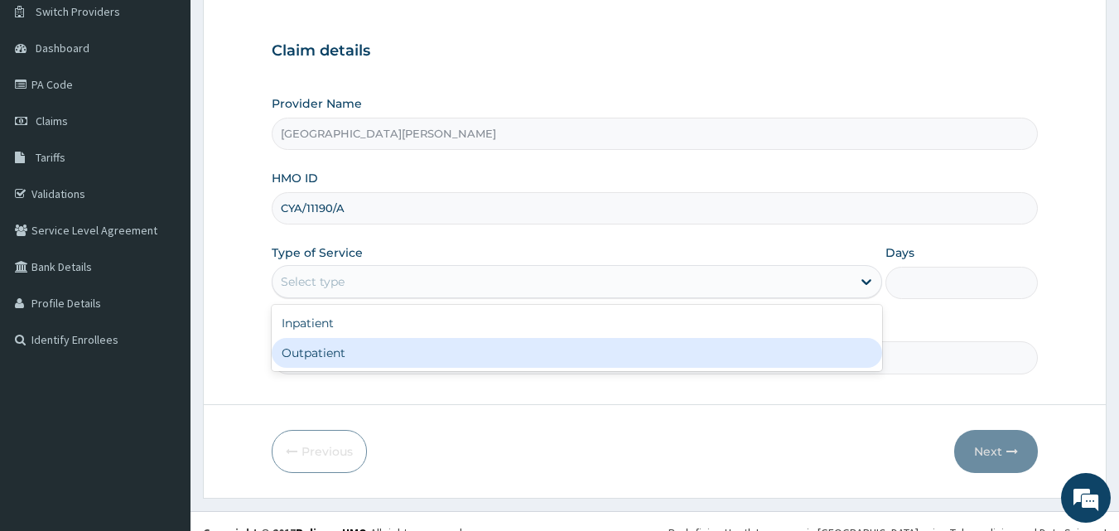
click at [362, 354] on div "Outpatient" at bounding box center [577, 353] width 610 height 30
type input "1"
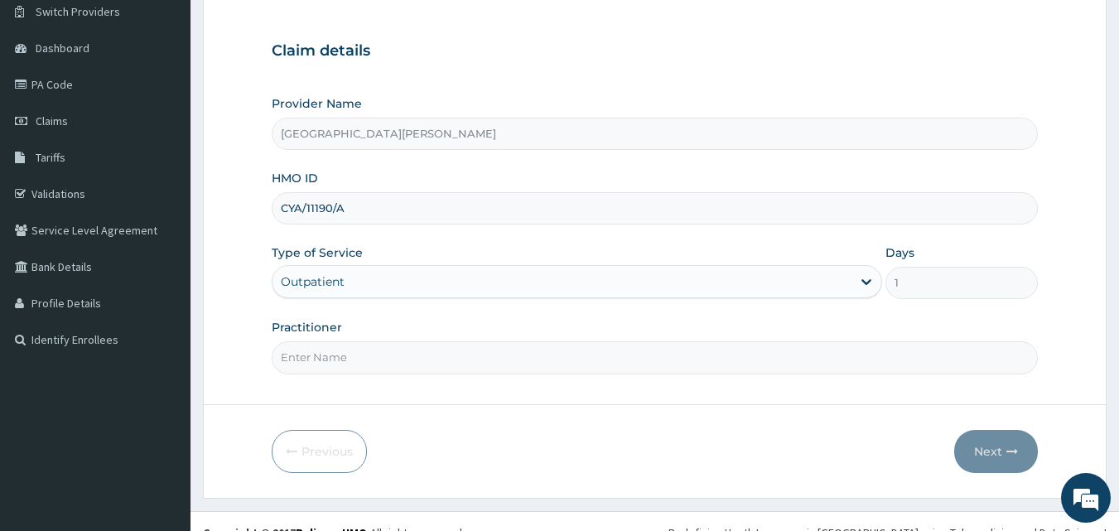
click at [546, 345] on input "Practitioner" at bounding box center [655, 357] width 767 height 32
click at [365, 345] on input "Practitioner" at bounding box center [655, 357] width 767 height 32
type input "DR NWOSU"
click at [1005, 449] on button "Next" at bounding box center [996, 451] width 84 height 43
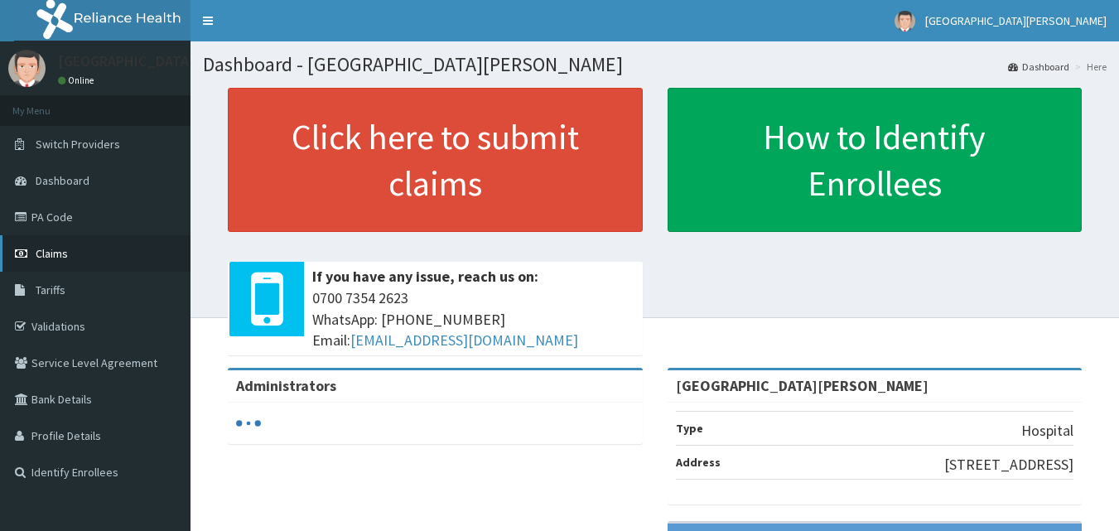
click at [61, 242] on link "Claims" at bounding box center [95, 253] width 190 height 36
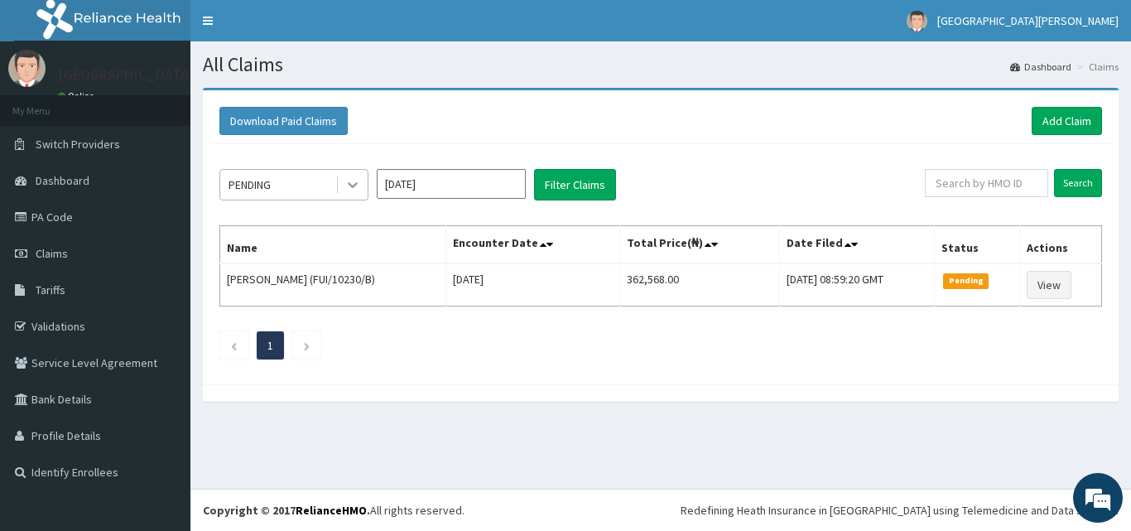
click at [345, 182] on icon at bounding box center [353, 184] width 17 height 17
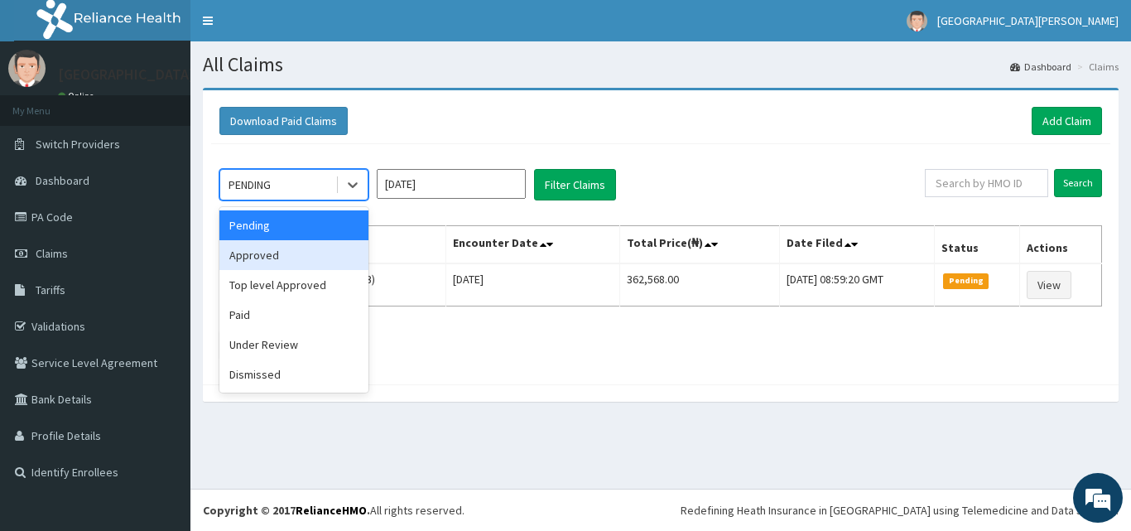
click at [300, 262] on div "Approved" at bounding box center [293, 255] width 149 height 30
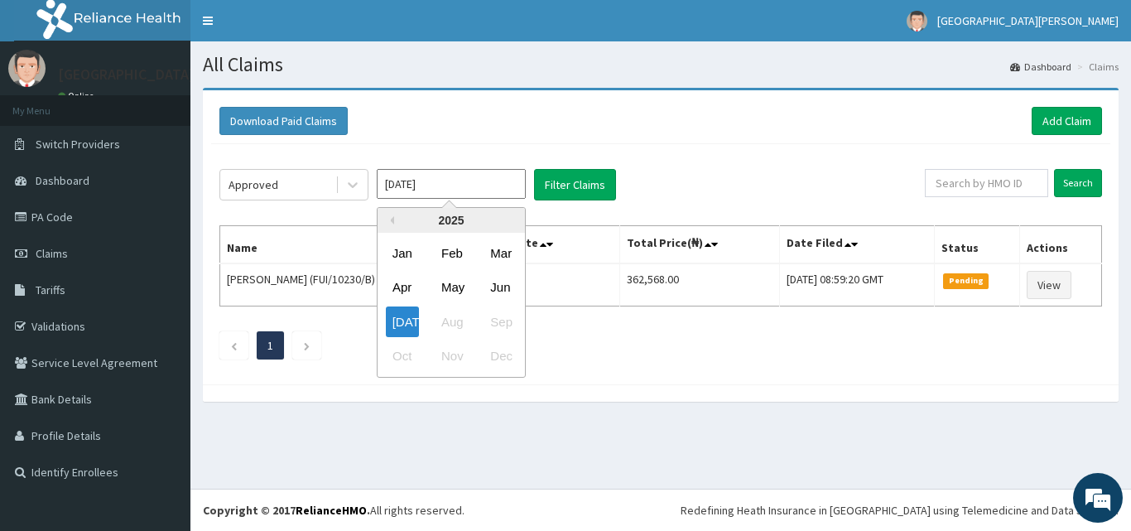
click at [482, 196] on input "[DATE]" at bounding box center [451, 184] width 149 height 30
click at [417, 324] on div "[DATE]" at bounding box center [402, 321] width 33 height 31
type input "[DATE]"
click at [500, 176] on input "[DATE]" at bounding box center [451, 184] width 149 height 30
click at [410, 320] on div "[DATE]" at bounding box center [402, 321] width 33 height 31
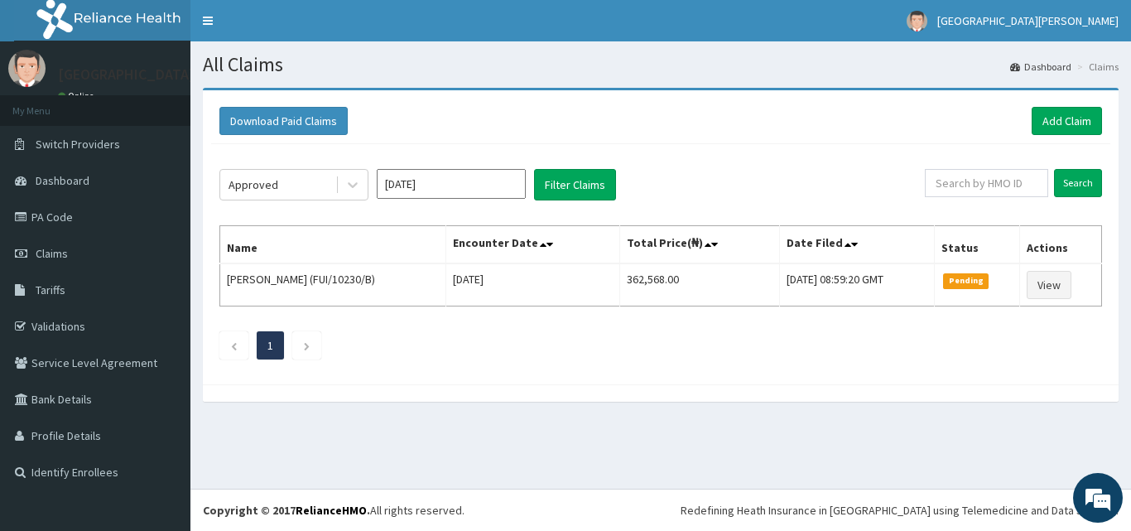
click at [465, 186] on input "[DATE]" at bounding box center [451, 184] width 149 height 30
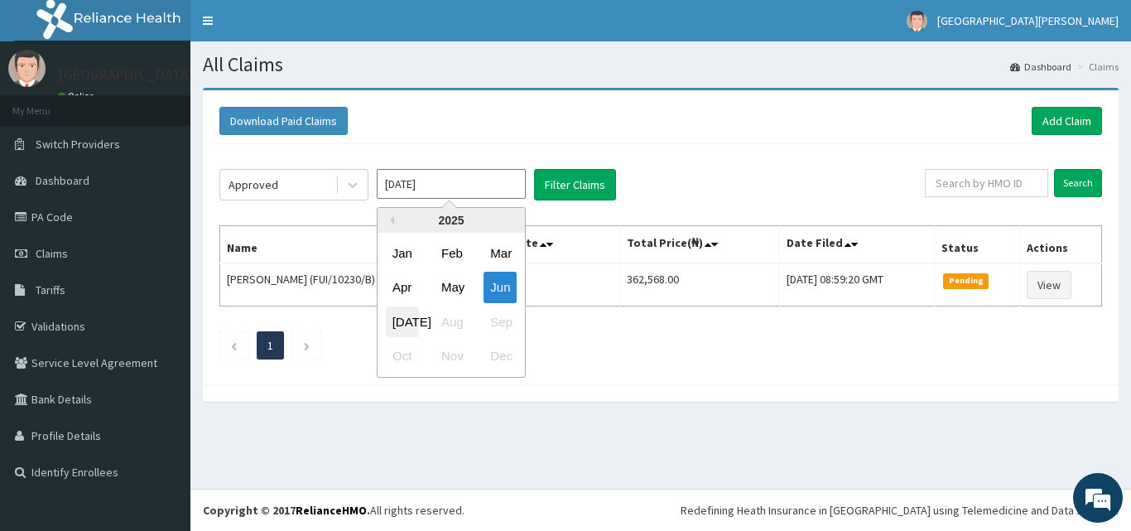
click at [406, 320] on div "[DATE]" at bounding box center [402, 321] width 33 height 31
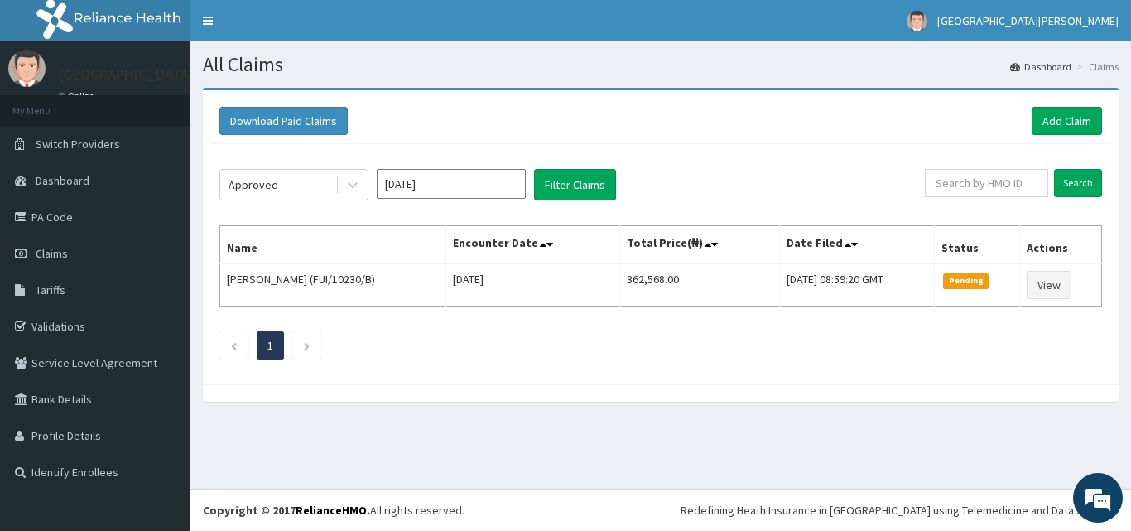
click at [470, 181] on input "[DATE]" at bounding box center [451, 184] width 149 height 30
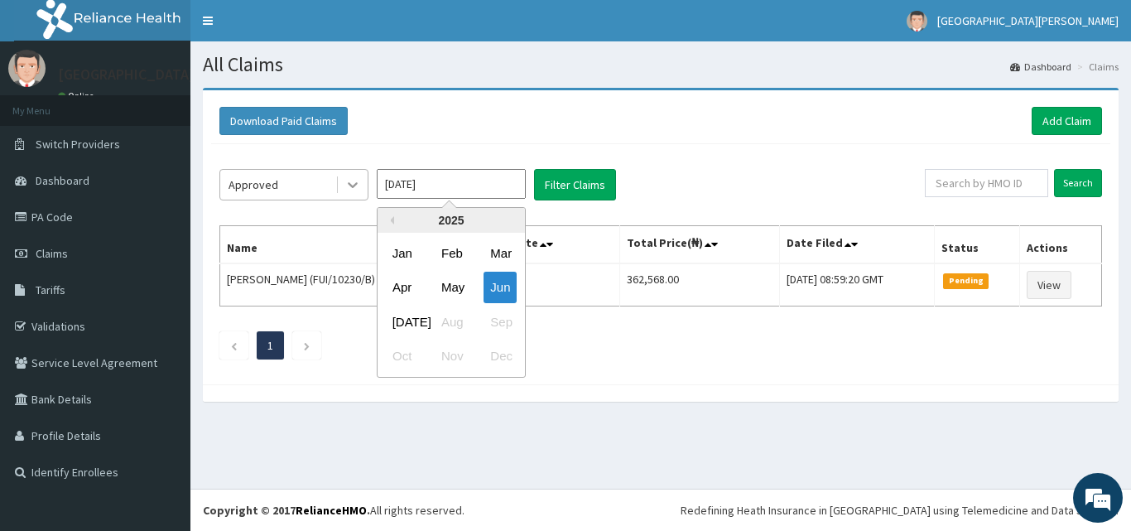
click at [367, 188] on div at bounding box center [353, 185] width 30 height 30
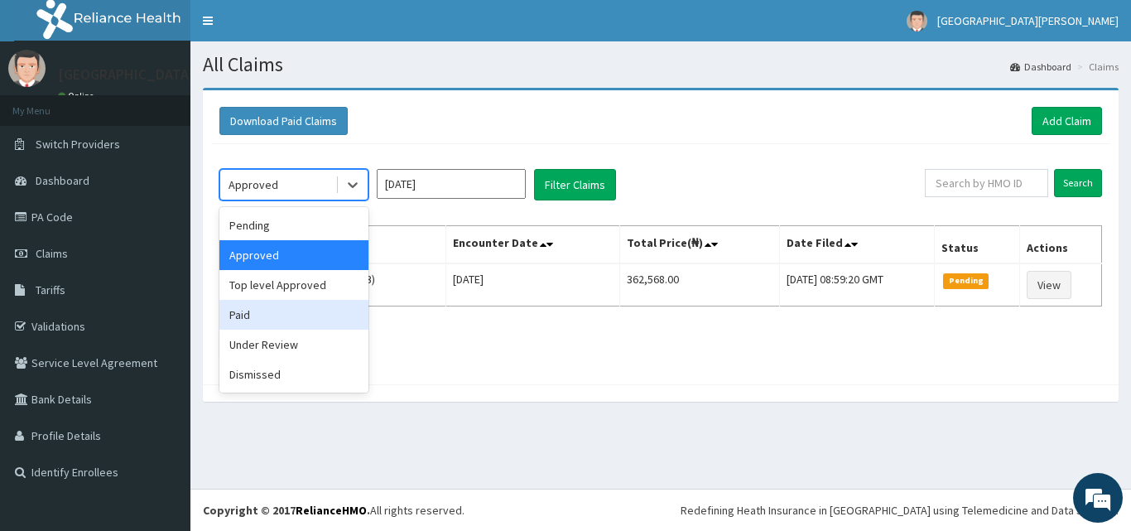
click at [277, 306] on div "Paid" at bounding box center [293, 315] width 149 height 30
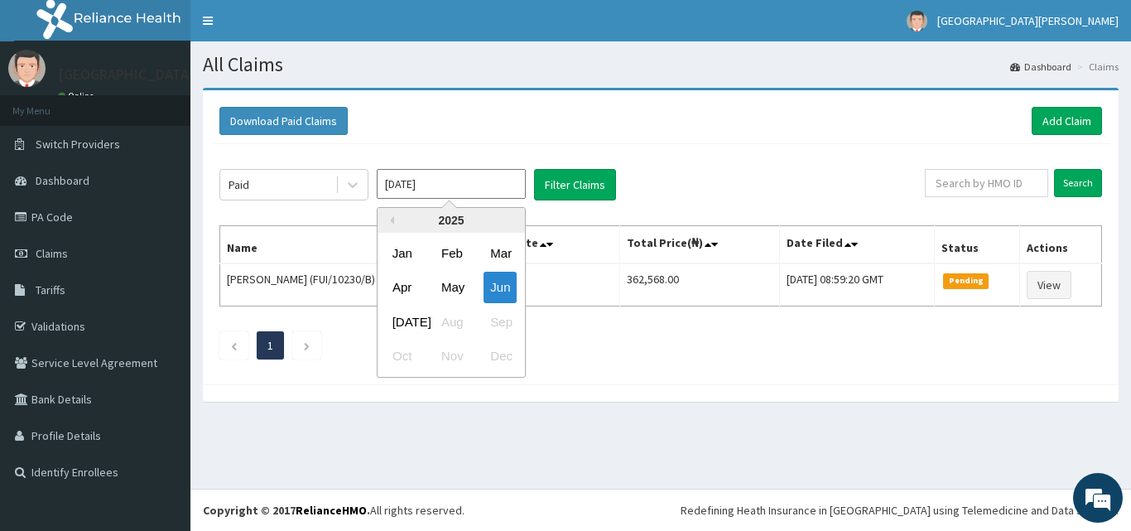
click at [468, 187] on input "[DATE]" at bounding box center [451, 184] width 149 height 30
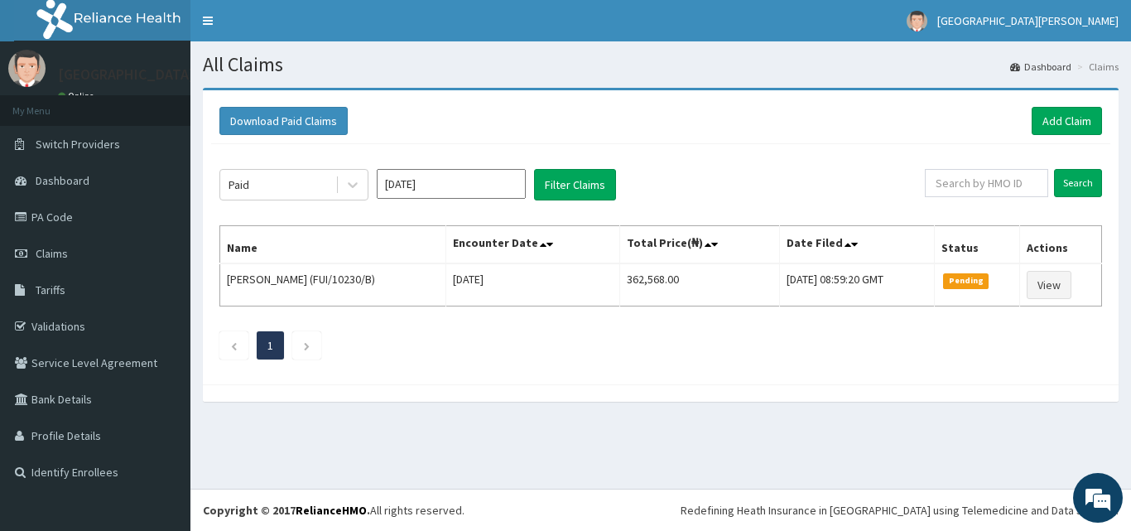
click at [625, 157] on div "Paid [DATE] Filter Claims Search Name Encounter Date Total Price(₦) Date Filed …" at bounding box center [660, 260] width 899 height 232
click at [586, 178] on button "Filter Claims" at bounding box center [575, 184] width 82 height 31
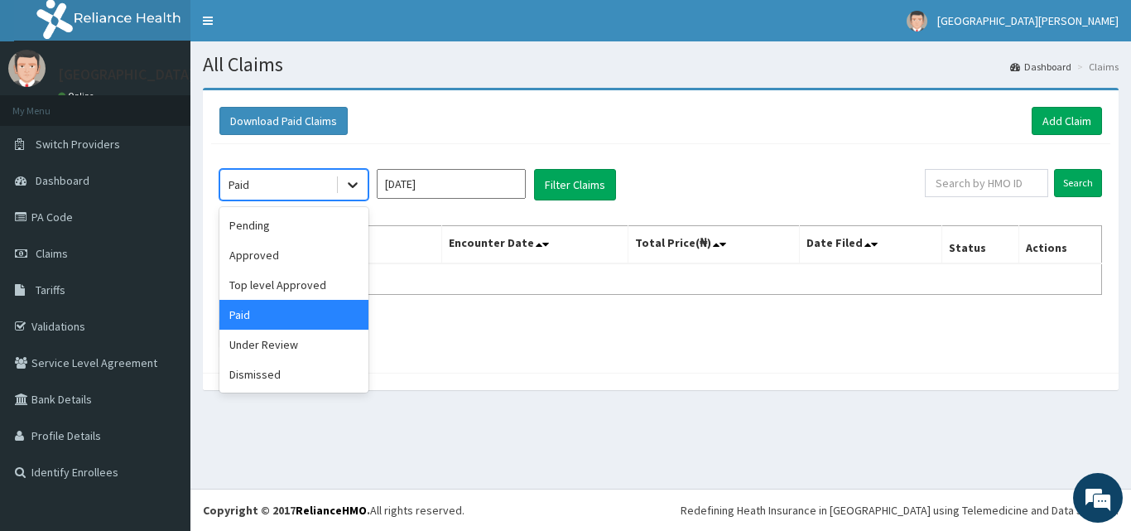
click at [355, 177] on icon at bounding box center [353, 184] width 17 height 17
click at [275, 229] on div "Pending" at bounding box center [293, 225] width 149 height 30
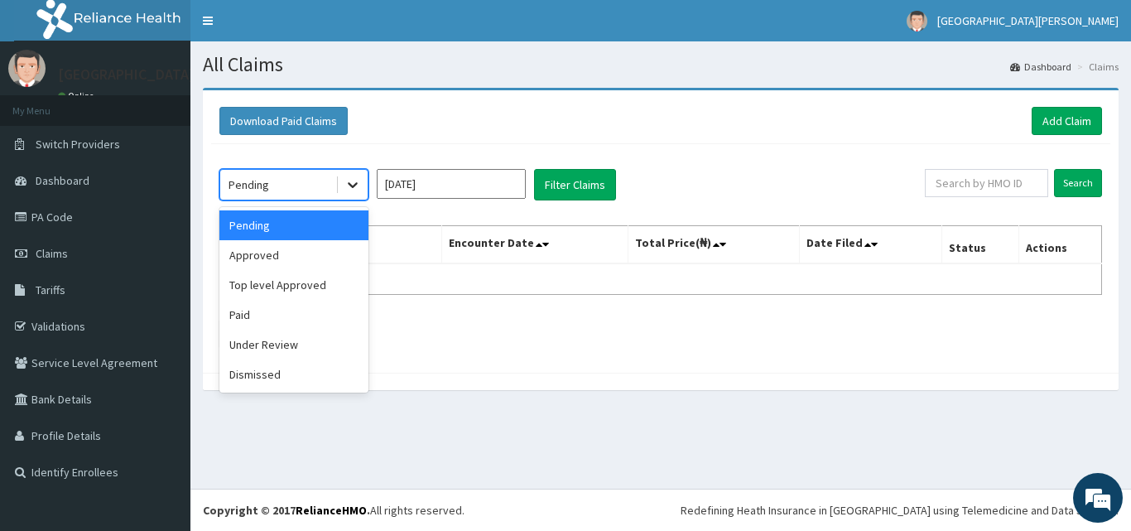
click at [351, 187] on icon at bounding box center [353, 184] width 17 height 17
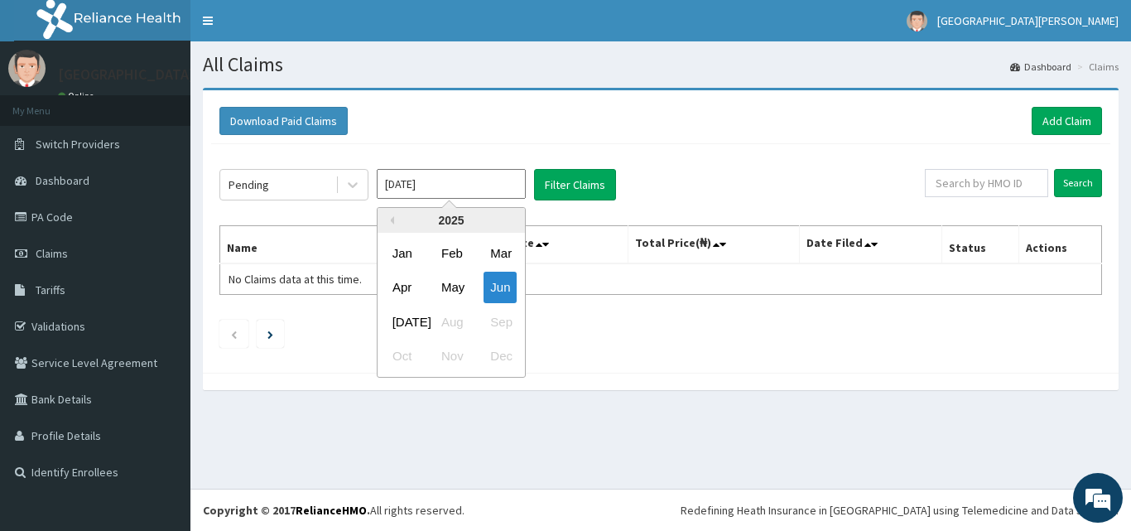
click at [465, 190] on input "[DATE]" at bounding box center [451, 184] width 149 height 30
click at [411, 320] on div "[DATE]" at bounding box center [402, 321] width 33 height 31
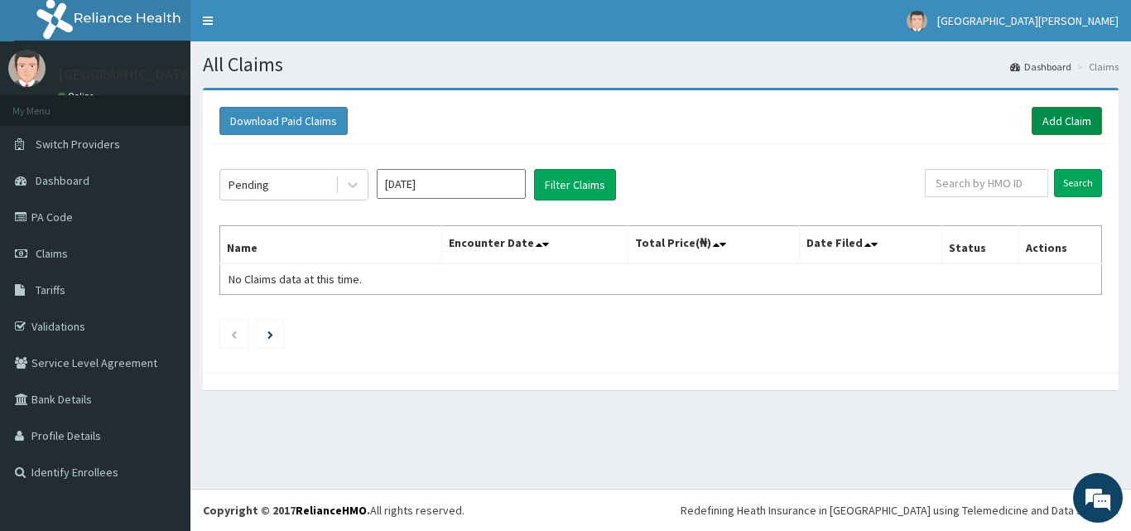
click at [1077, 128] on link "Add Claim" at bounding box center [1067, 121] width 70 height 28
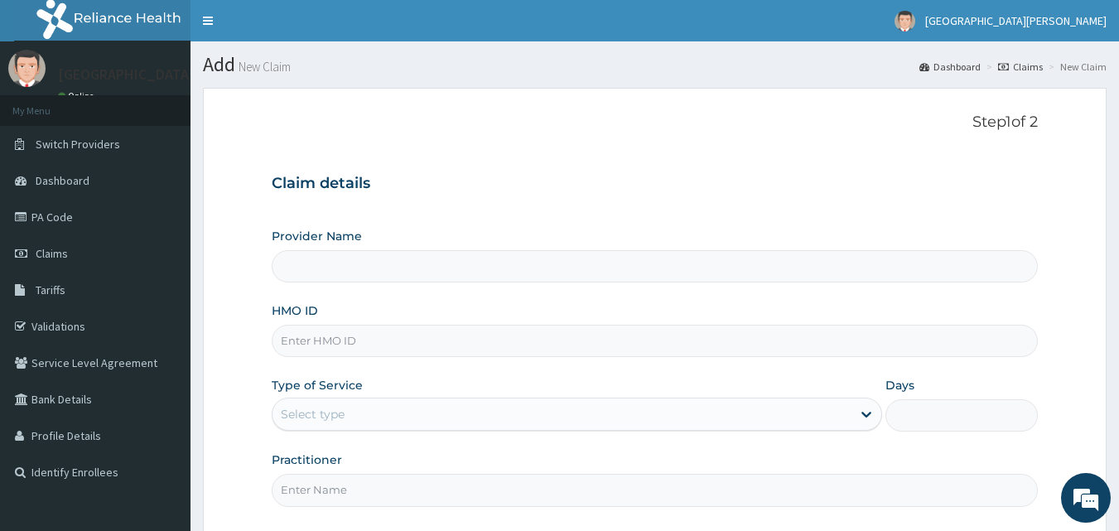
type input "[GEOGRAPHIC_DATA][PERSON_NAME]"
